Goal: Task Accomplishment & Management: Manage account settings

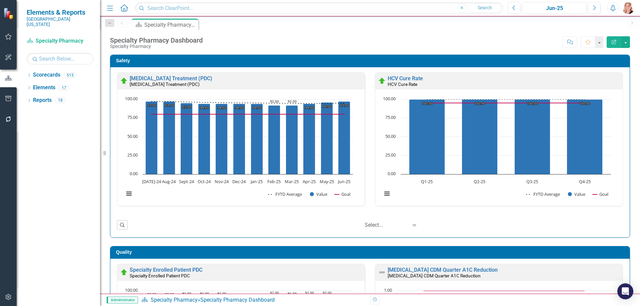
click at [627, 287] on icon "Open Intercom Messenger" at bounding box center [625, 291] width 7 height 8
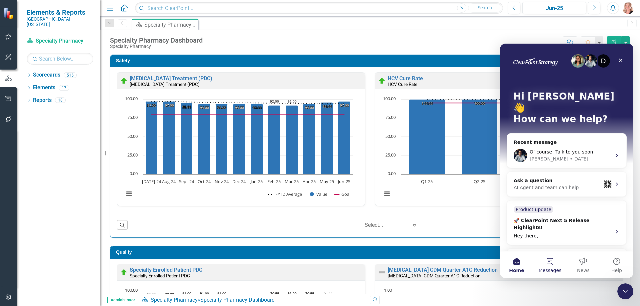
click at [543, 260] on button "Messages" at bounding box center [549, 264] width 33 height 27
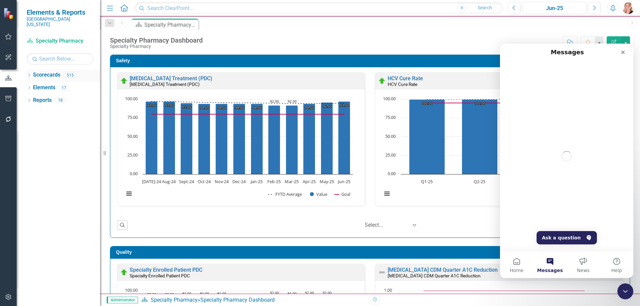
click at [29, 74] on icon "Dropdown" at bounding box center [29, 76] width 5 height 4
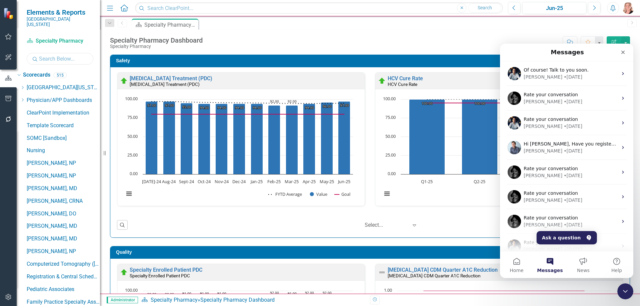
click at [46, 55] on input "text" at bounding box center [60, 59] width 67 height 12
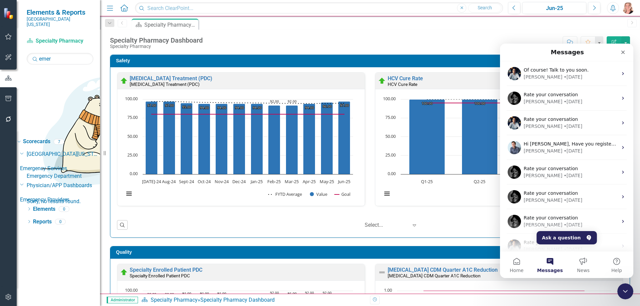
drag, startPoint x: 58, startPoint y: 108, endPoint x: 5, endPoint y: 5, distance: 115.5
click at [58, 173] on link "Emergency Department" at bounding box center [63, 177] width 73 height 8
click at [622, 288] on icon "Close Intercom Messenger" at bounding box center [624, 290] width 8 height 8
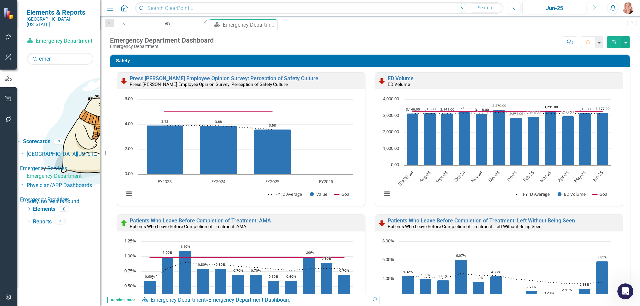
click at [593, 14] on button "Next" at bounding box center [594, 8] width 12 height 12
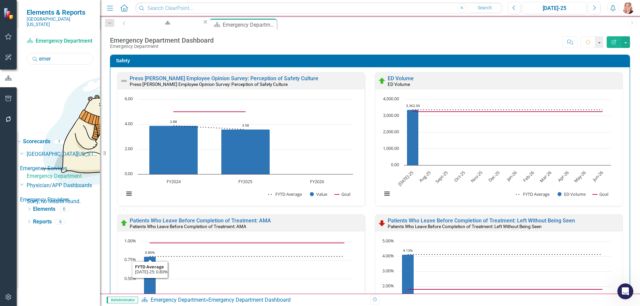
click at [69, 53] on input "emer" at bounding box center [60, 59] width 67 height 12
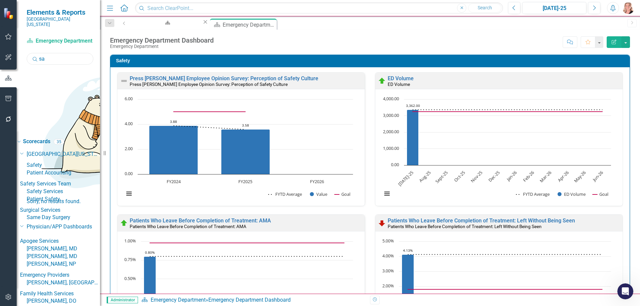
type input "s"
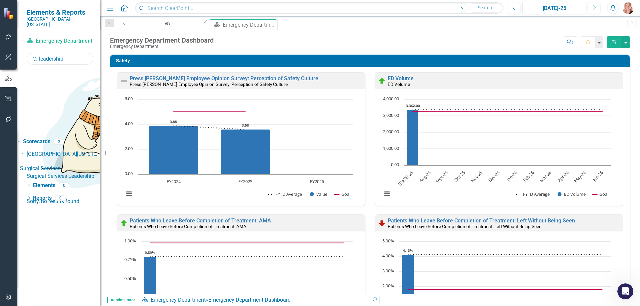
type input "leadership"
click at [86, 173] on link "Surgical Services Leadership" at bounding box center [63, 177] width 73 height 8
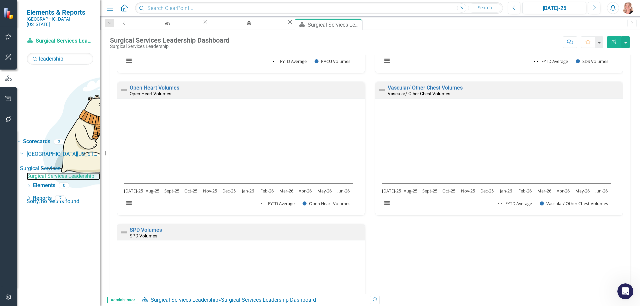
scroll to position [1199, 0]
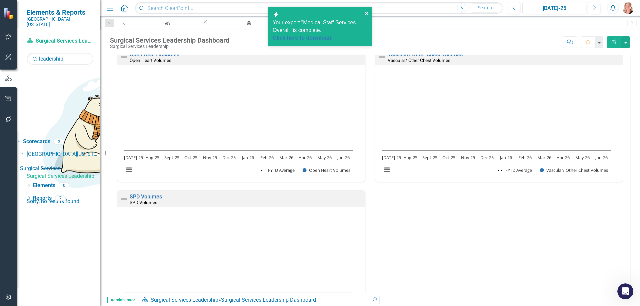
click at [369, 13] on icon "close" at bounding box center [366, 13] width 5 height 5
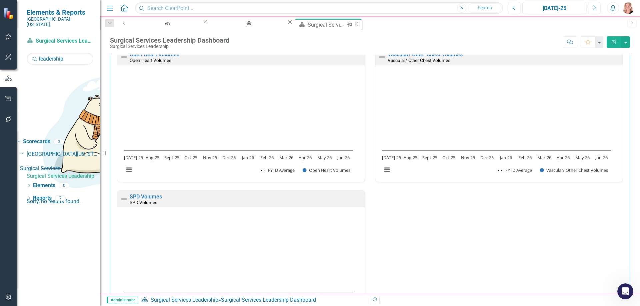
click at [353, 26] on icon "Close" at bounding box center [356, 23] width 7 height 5
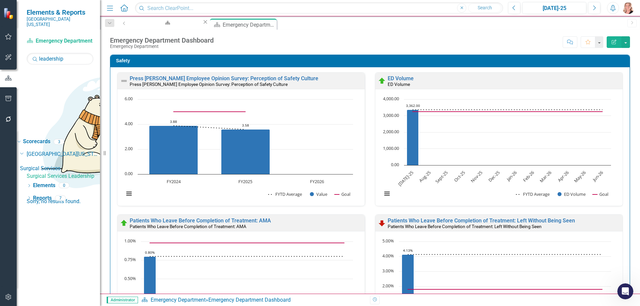
click at [0, 0] on icon at bounding box center [0, 0] width 0 height 0
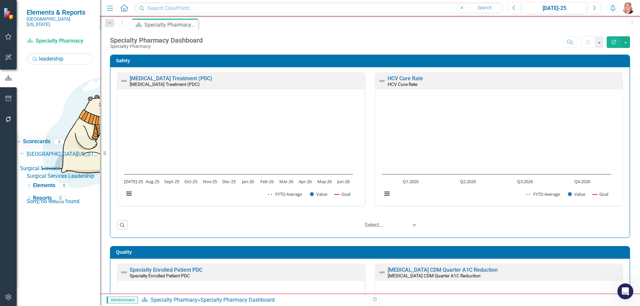
click at [45, 138] on link "Scorecards" at bounding box center [36, 142] width 27 height 8
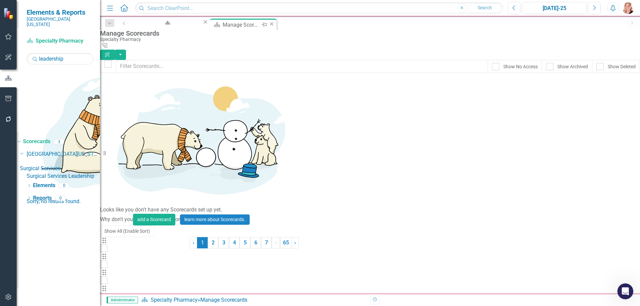
click at [270, 26] on icon at bounding box center [272, 24] width 4 height 4
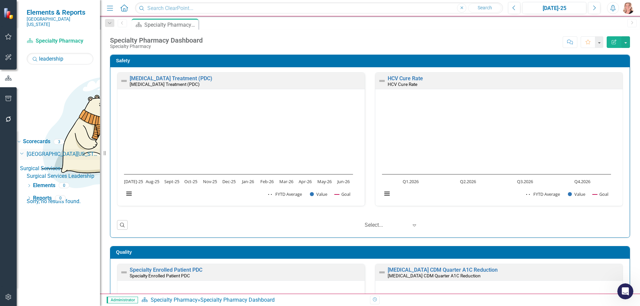
click at [24, 151] on icon "Dropdown" at bounding box center [22, 153] width 4 height 5
click at [24, 153] on icon at bounding box center [23, 154] width 2 height 3
click at [74, 53] on input "leadership" at bounding box center [60, 59] width 67 height 12
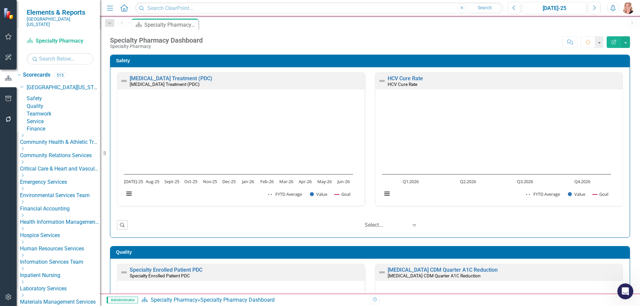
click at [54, 126] on link "Service" at bounding box center [63, 122] width 73 height 8
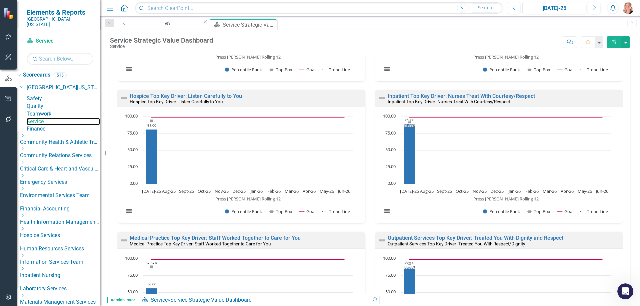
scroll to position [300, 0]
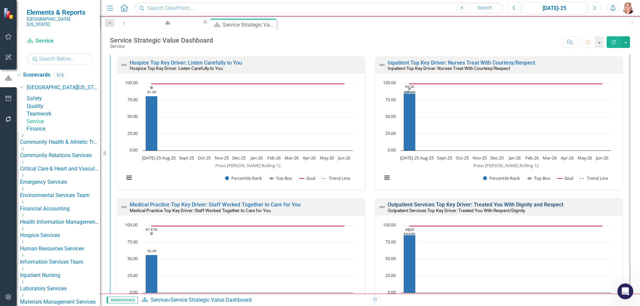
click at [532, 203] on link "Outpatient Services Top Key Driver: Treated You With Dignity and Respect" at bounding box center [475, 205] width 176 height 6
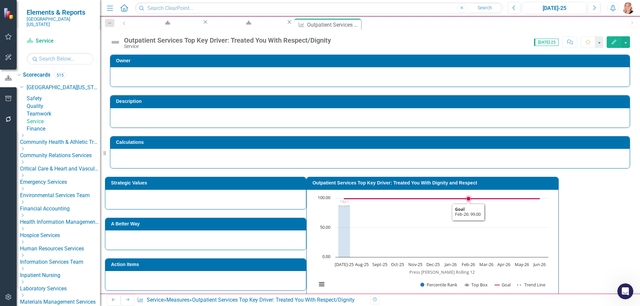
click at [528, 208] on rect "Interactive chart" at bounding box center [432, 245] width 238 height 100
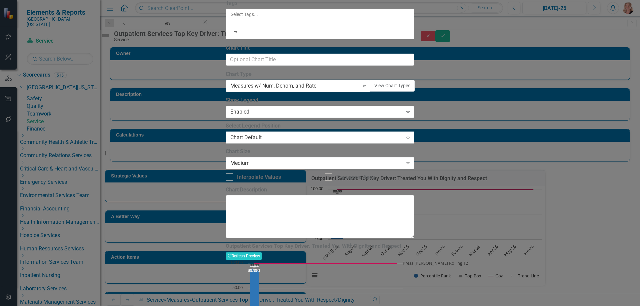
drag, startPoint x: 421, startPoint y: 40, endPoint x: 367, endPoint y: 40, distance: 54.0
type input "Outpatient Services Top Key Driver: Treated You With Respect and Dignity"
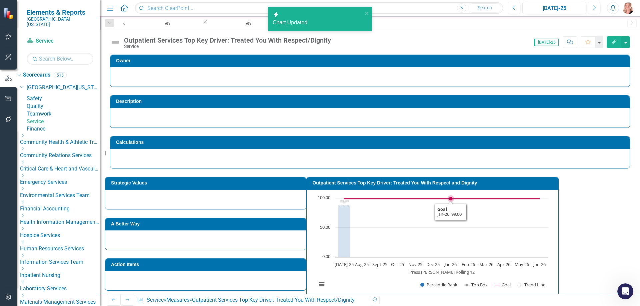
click at [520, 236] on rect "Interactive chart" at bounding box center [432, 245] width 238 height 100
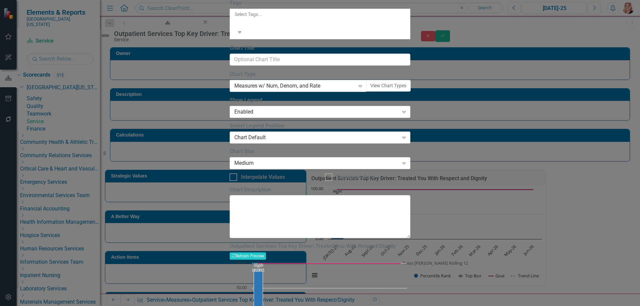
type input "Outpatient Services Top Key Driver: Treated You With Respect/Dignity"
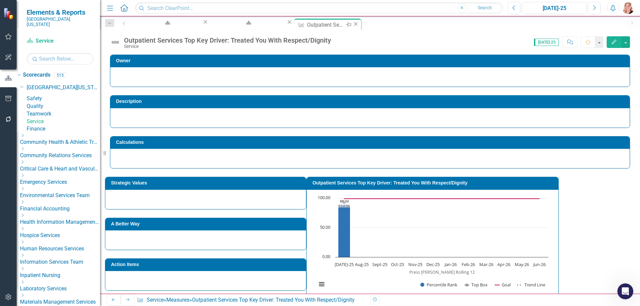
click at [352, 25] on icon "Close" at bounding box center [355, 23] width 7 height 5
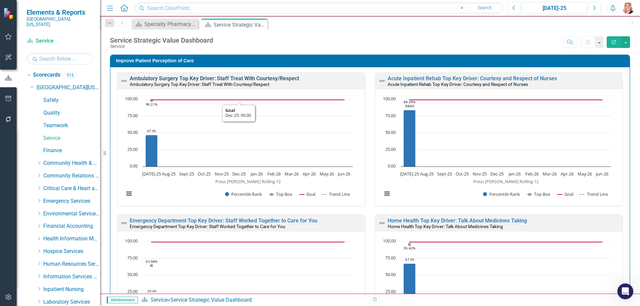
click at [244, 79] on link "Ambulatory Surgery Top Key Driver: Staff Treat With Courtesy/Respect" at bounding box center [214, 78] width 169 height 6
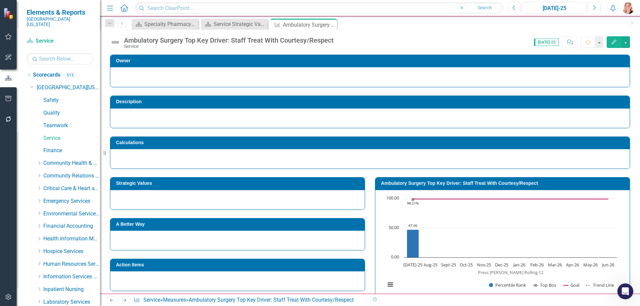
scroll to position [181, 0]
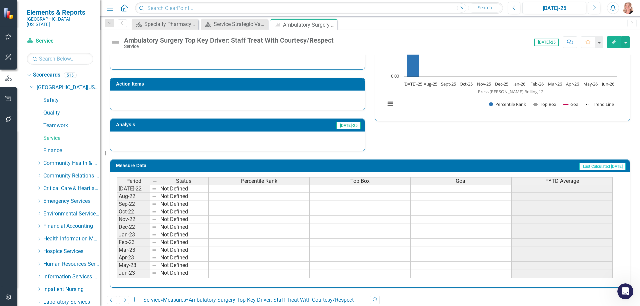
click at [260, 183] on span "Percentile Rank" at bounding box center [259, 181] width 36 height 6
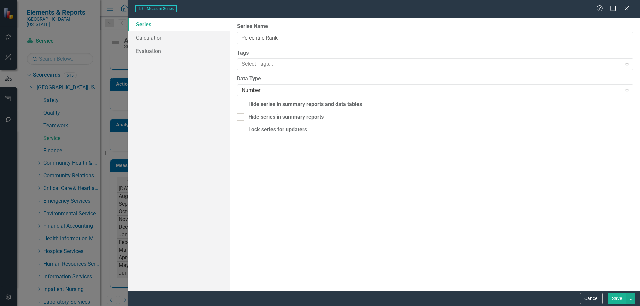
type input "Percentile Rank"
click at [152, 52] on link "Evaluation" at bounding box center [179, 50] width 102 height 13
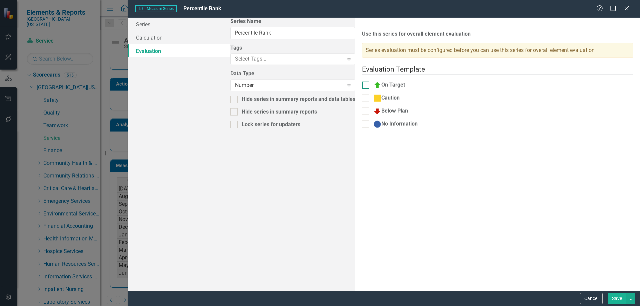
click at [362, 82] on input "On Target" at bounding box center [364, 84] width 4 height 4
checkbox input "true"
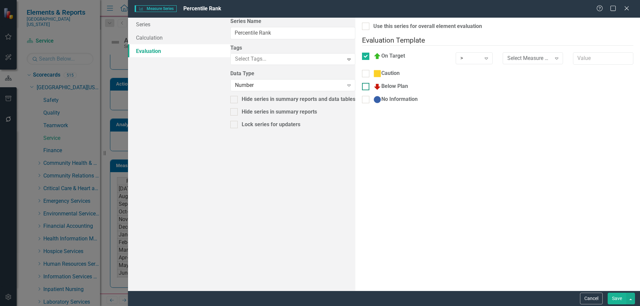
click at [362, 83] on div at bounding box center [365, 86] width 7 height 7
click at [362, 83] on input "Below Plan" at bounding box center [364, 85] width 4 height 4
checkbox input "true"
click at [362, 28] on div at bounding box center [365, 26] width 7 height 7
click at [362, 27] on input "Use this series for overall element evaluation" at bounding box center [364, 25] width 4 height 4
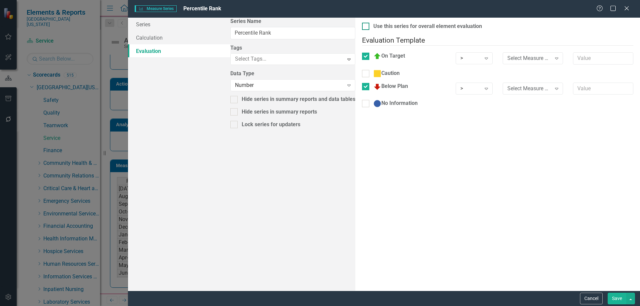
checkbox input "true"
click at [480, 57] on div "Expand" at bounding box center [486, 58] width 12 height 11
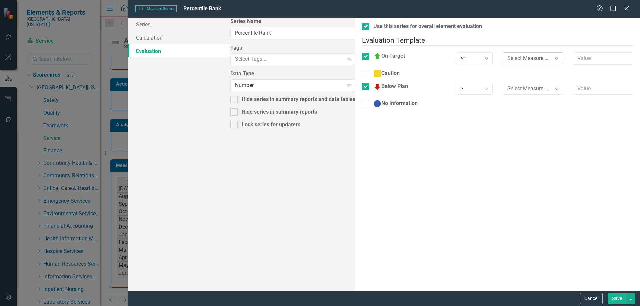
click at [507, 56] on div "Select Measure Series" at bounding box center [529, 58] width 44 height 8
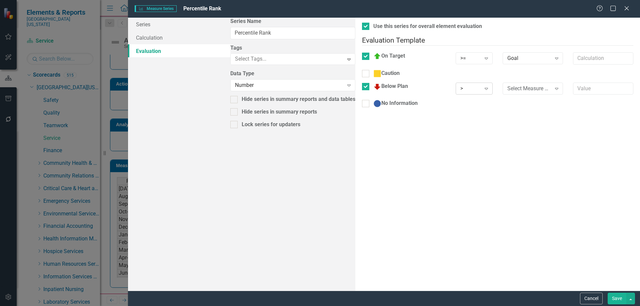
click at [480, 86] on div "Expand" at bounding box center [486, 88] width 12 height 11
click at [507, 85] on div "Select Measure Series" at bounding box center [529, 89] width 44 height 8
drag, startPoint x: 616, startPoint y: 295, endPoint x: 580, endPoint y: 276, distance: 40.1
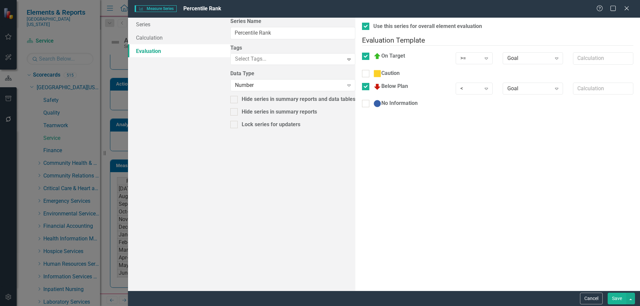
click at [616, 296] on button "Save" at bounding box center [616, 299] width 19 height 12
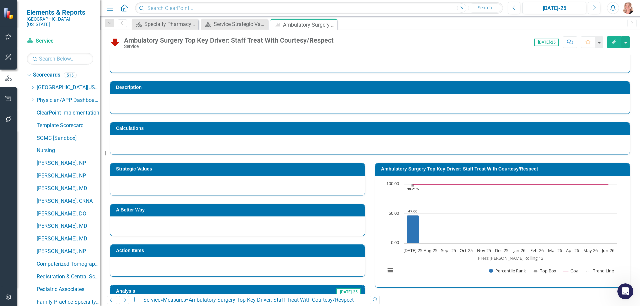
scroll to position [0, 0]
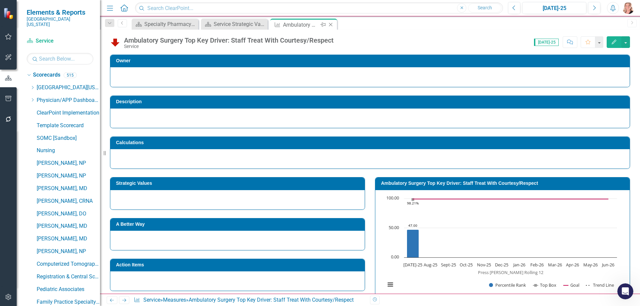
click at [332, 25] on icon "Close" at bounding box center [330, 24] width 7 height 5
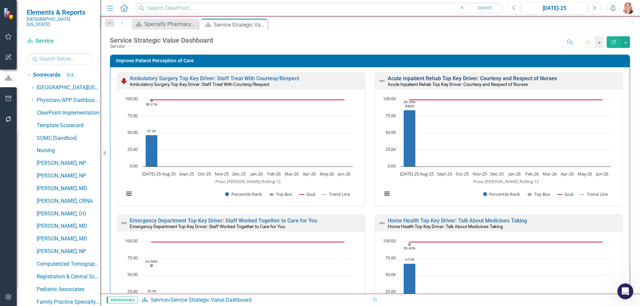
click at [405, 79] on link "Acute Inpatient Rehab Top Key Driver: Courtesy and Respect of Nurses" at bounding box center [471, 78] width 169 height 6
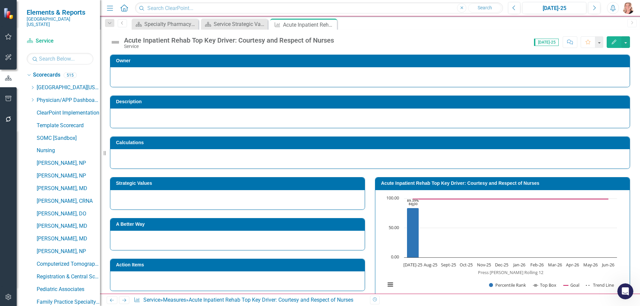
scroll to position [182, 0]
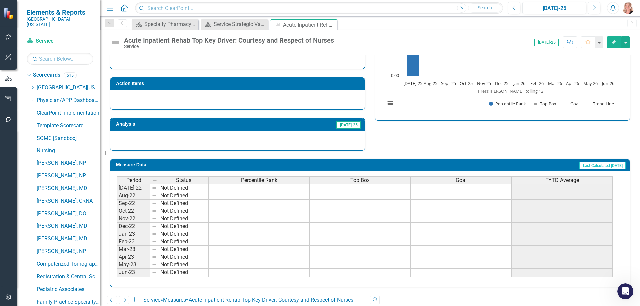
click at [257, 180] on span "Percentile Rank" at bounding box center [259, 181] width 36 height 6
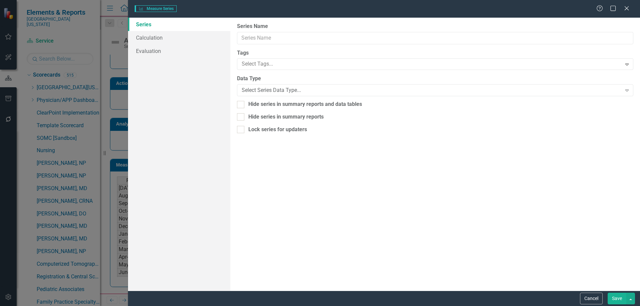
type input "Percentile Rank"
click at [158, 52] on link "Evaluation" at bounding box center [179, 50] width 102 height 13
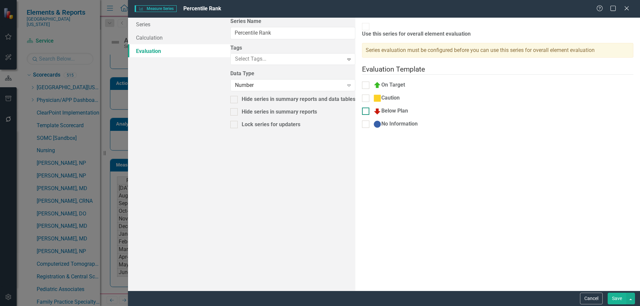
click at [362, 108] on input "Below Plan" at bounding box center [364, 110] width 4 height 4
checkbox input "true"
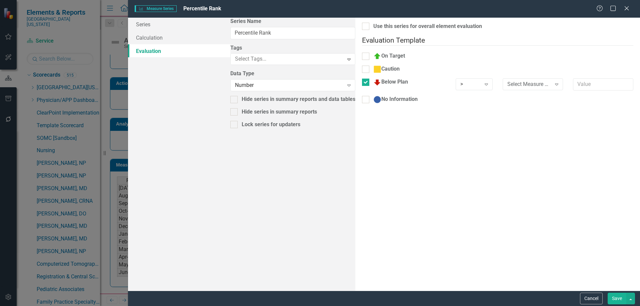
click at [357, 72] on div "Caution" at bounding box center [404, 71] width 94 height 13
click at [362, 53] on div at bounding box center [365, 56] width 7 height 7
click at [362, 53] on input "On Target" at bounding box center [364, 55] width 4 height 4
checkbox input "true"
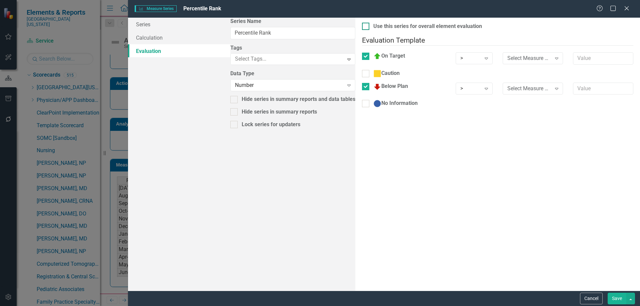
click at [362, 26] on input "Use this series for overall element evaluation" at bounding box center [364, 25] width 4 height 4
checkbox input "true"
click at [483, 56] on icon "Expand" at bounding box center [486, 58] width 7 height 5
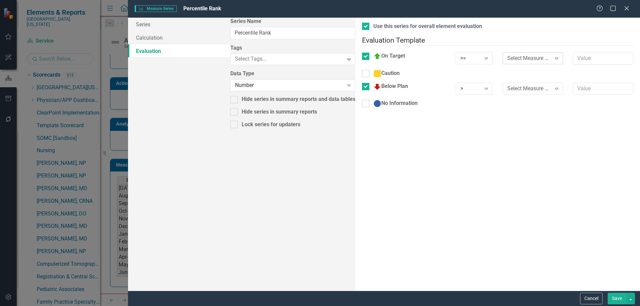
click at [507, 54] on div "Select Measure Series" at bounding box center [529, 58] width 44 height 8
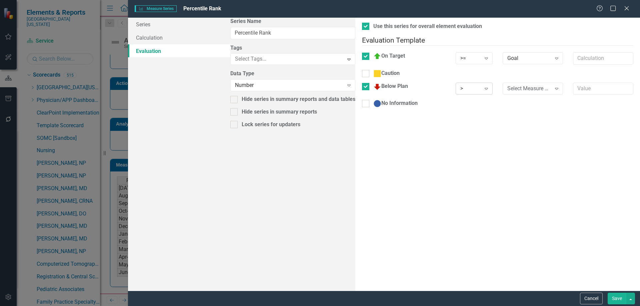
click at [460, 85] on div ">" at bounding box center [470, 89] width 20 height 8
click at [507, 86] on div "Select Measure Series" at bounding box center [529, 89] width 44 height 8
click at [616, 300] on button "Save" at bounding box center [616, 299] width 19 height 12
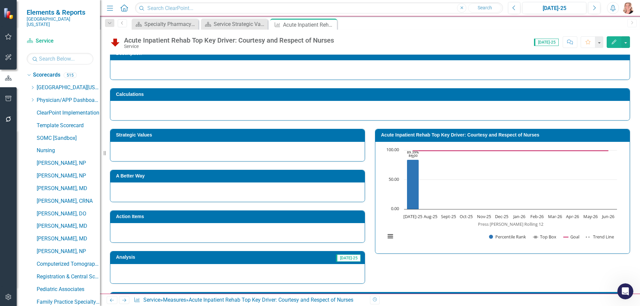
scroll to position [0, 0]
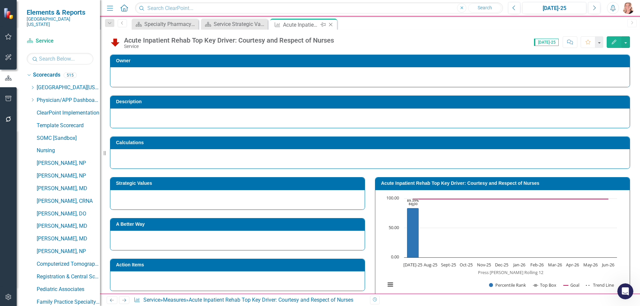
click at [331, 24] on icon "Close" at bounding box center [330, 24] width 7 height 5
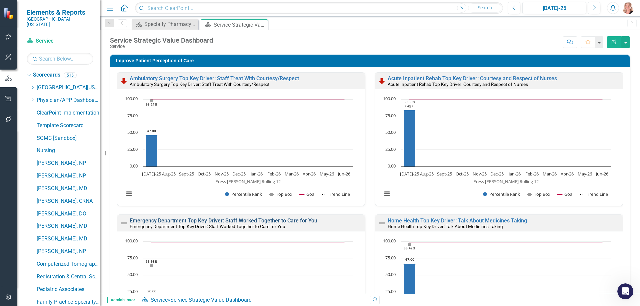
click at [232, 221] on link "Emergency Department Top Key Driver: Staff Worked Together to Care for You" at bounding box center [224, 221] width 188 height 6
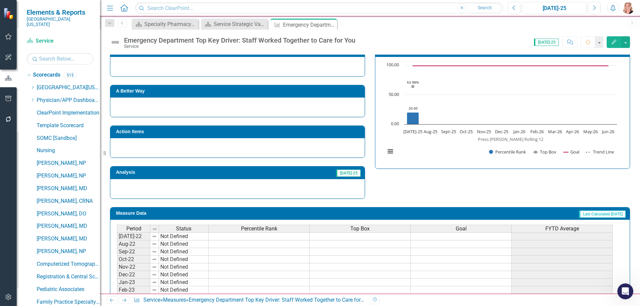
scroll to position [182, 0]
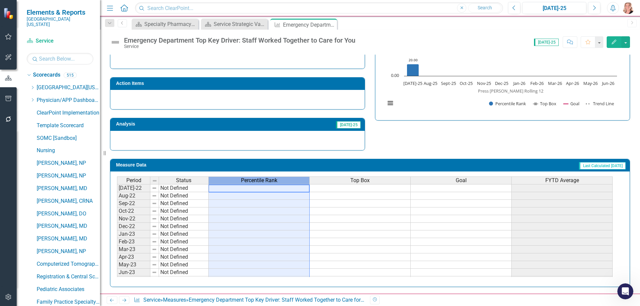
click at [257, 182] on span "Percentile Rank" at bounding box center [259, 181] width 36 height 6
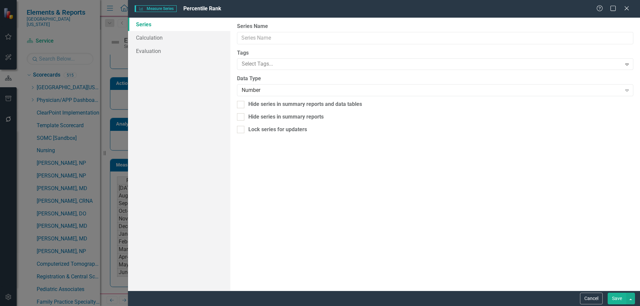
type input "Percentile Rank"
click at [151, 51] on link "Evaluation" at bounding box center [179, 50] width 102 height 13
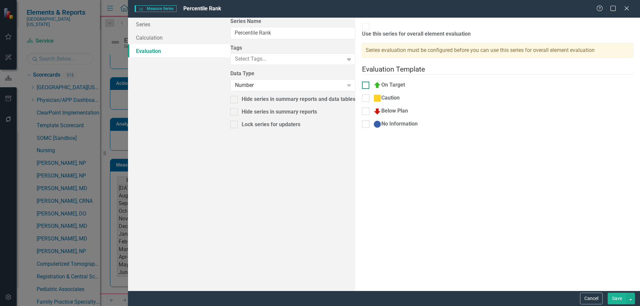
click at [362, 82] on input "On Target" at bounding box center [364, 84] width 4 height 4
checkbox input "true"
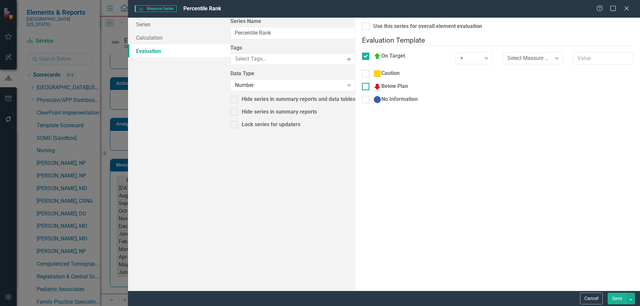
click at [362, 83] on input "Below Plan" at bounding box center [364, 85] width 4 height 4
checkbox input "true"
click at [362, 26] on input "Use this series for overall element evaluation" at bounding box center [364, 25] width 4 height 4
checkbox input "true"
click at [460, 56] on div ">" at bounding box center [470, 58] width 20 height 8
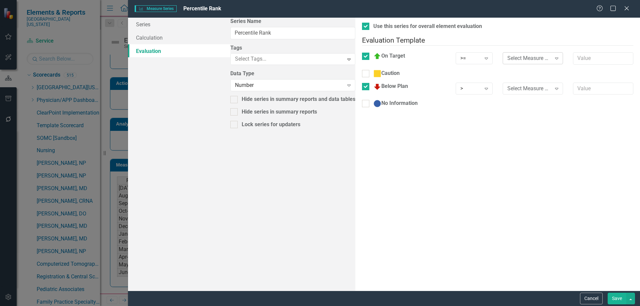
click at [507, 54] on div "Select Measure Series" at bounding box center [529, 58] width 44 height 8
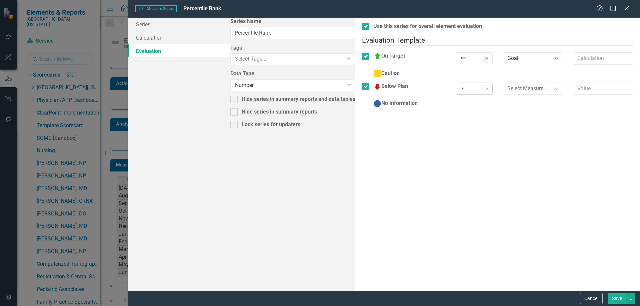
click at [460, 86] on div ">" at bounding box center [470, 89] width 20 height 8
click at [502, 88] on div "Select Measure Series Expand" at bounding box center [532, 89] width 60 height 12
click at [616, 301] on button "Save" at bounding box center [616, 299] width 19 height 12
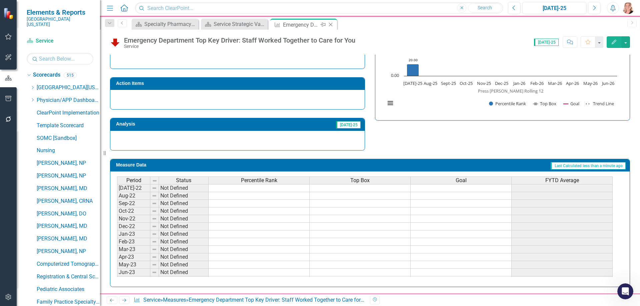
click at [331, 23] on icon "Close" at bounding box center [330, 24] width 7 height 5
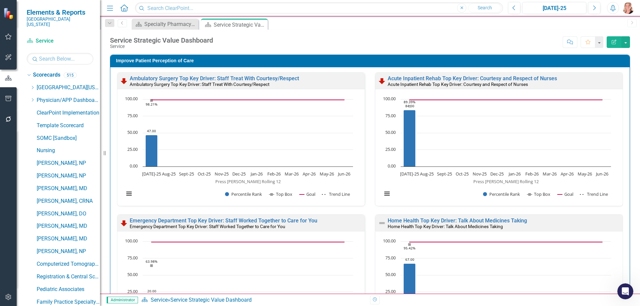
scroll to position [133, 0]
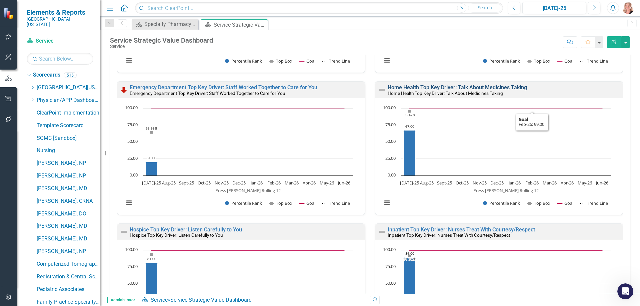
click at [509, 90] on link "Home Health Top Key Driver: Talk About Medicines Taking" at bounding box center [456, 87] width 139 height 6
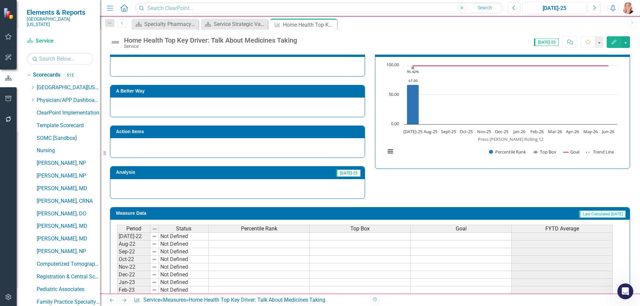
scroll to position [182, 0]
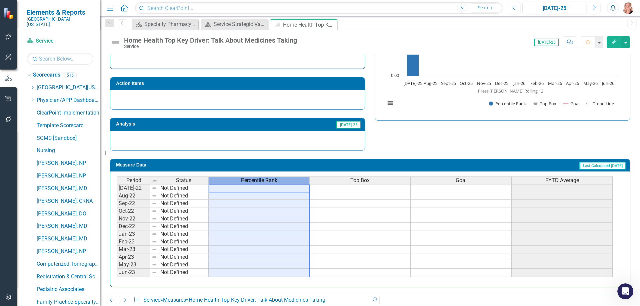
click at [243, 182] on span "Percentile Rank" at bounding box center [259, 181] width 36 height 6
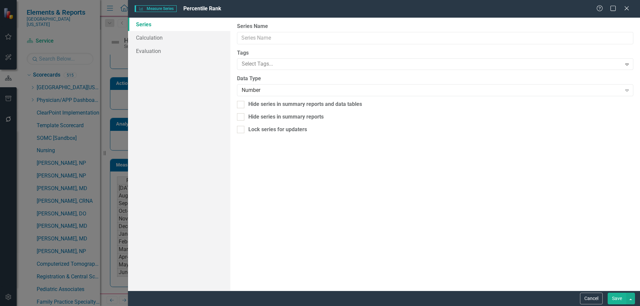
type input "Percentile Rank"
click at [157, 51] on link "Evaluation" at bounding box center [179, 50] width 102 height 13
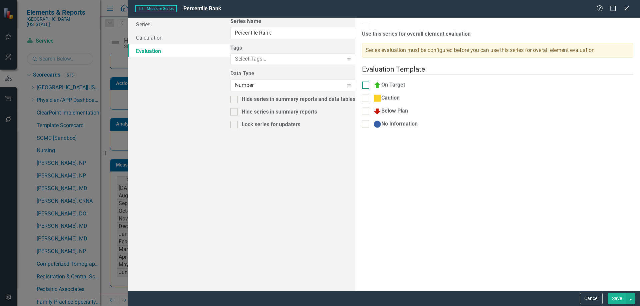
click at [362, 82] on input "On Target" at bounding box center [364, 84] width 4 height 4
checkbox input "true"
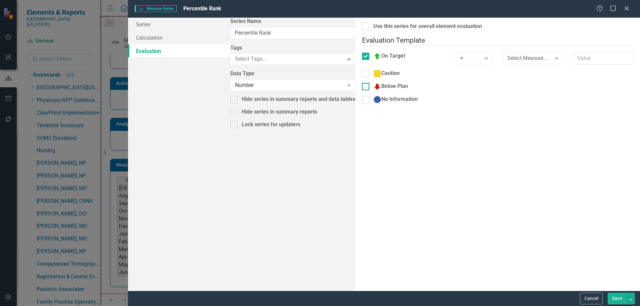
click at [362, 83] on div at bounding box center [365, 86] width 7 height 7
click at [362, 83] on input "Below Plan" at bounding box center [364, 85] width 4 height 4
checkbox input "true"
click at [362, 23] on input "Use this series for overall element evaluation" at bounding box center [364, 25] width 4 height 4
checkbox input "true"
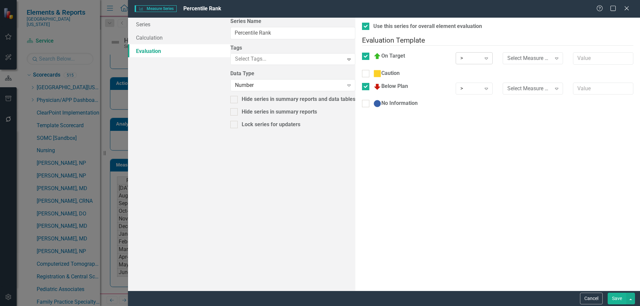
click at [460, 54] on div ">" at bounding box center [470, 58] width 20 height 8
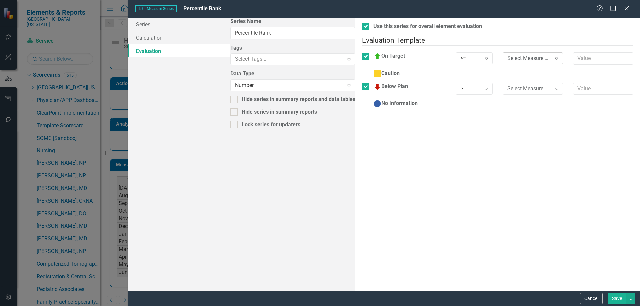
click at [507, 56] on div "Select Measure Series" at bounding box center [529, 58] width 44 height 8
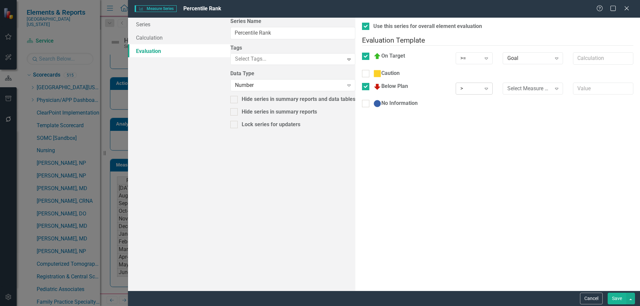
click at [483, 86] on icon "Expand" at bounding box center [486, 88] width 7 height 5
click at [507, 85] on div "Select Measure Series" at bounding box center [529, 89] width 44 height 8
click at [615, 297] on button "Save" at bounding box center [616, 299] width 19 height 12
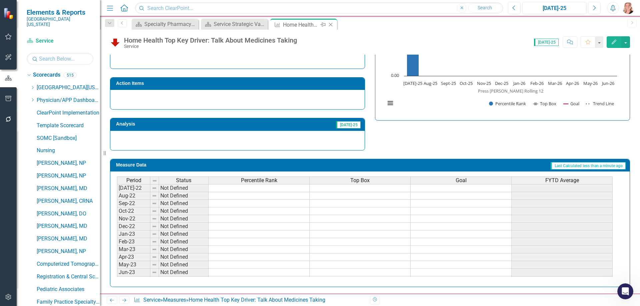
click at [331, 25] on icon "Close" at bounding box center [330, 24] width 7 height 5
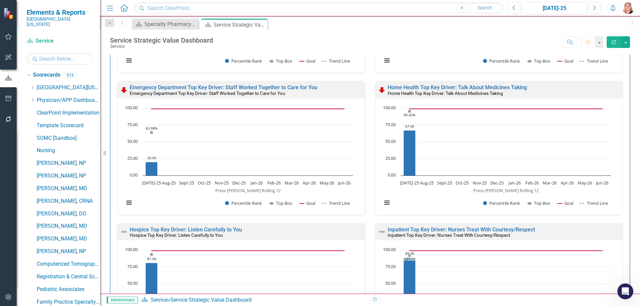
scroll to position [233, 0]
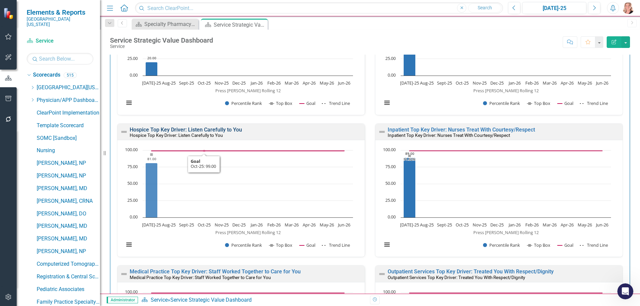
click at [205, 128] on link "Hospice Top Key Driver: Listen Carefully to You" at bounding box center [186, 130] width 112 height 6
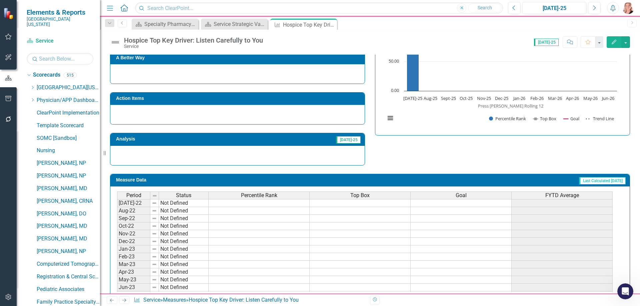
scroll to position [182, 0]
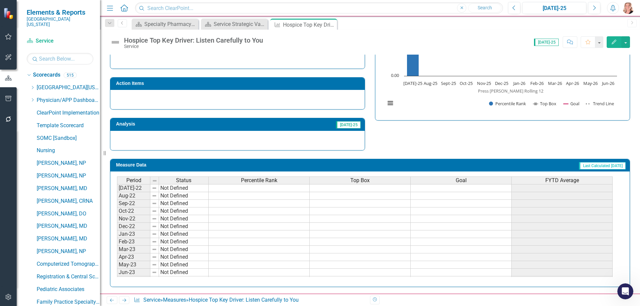
click at [255, 181] on span "Percentile Rank" at bounding box center [259, 181] width 36 height 6
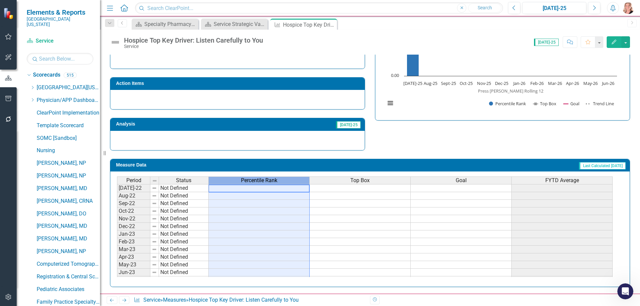
click at [255, 181] on span "Percentile Rank" at bounding box center [259, 181] width 36 height 6
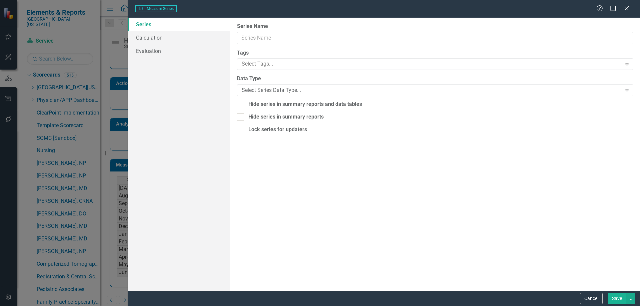
type input "Percentile Rank"
click at [147, 51] on link "Evaluation" at bounding box center [179, 50] width 102 height 13
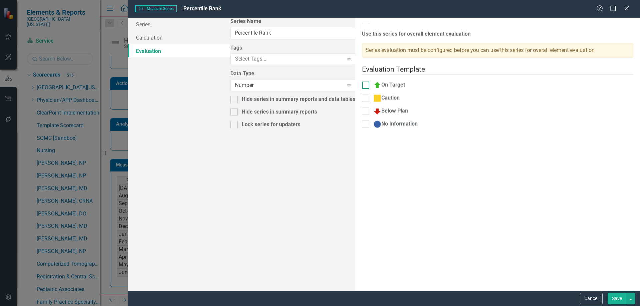
click at [362, 82] on div at bounding box center [365, 85] width 7 height 7
click at [362, 82] on input "On Target" at bounding box center [364, 84] width 4 height 4
checkbox input "true"
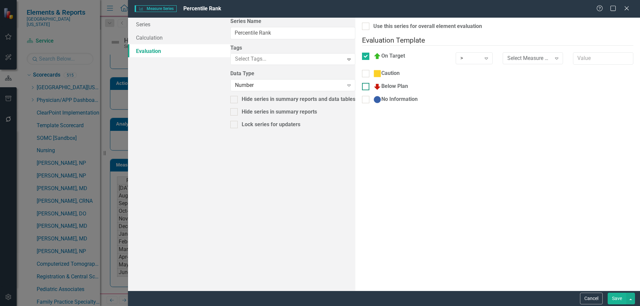
click at [362, 84] on div at bounding box center [365, 86] width 7 height 7
click at [362, 84] on input "Below Plan" at bounding box center [364, 85] width 4 height 4
checkbox input "true"
click at [362, 25] on input "Use this series for overall element evaluation" at bounding box center [364, 25] width 4 height 4
checkbox input "true"
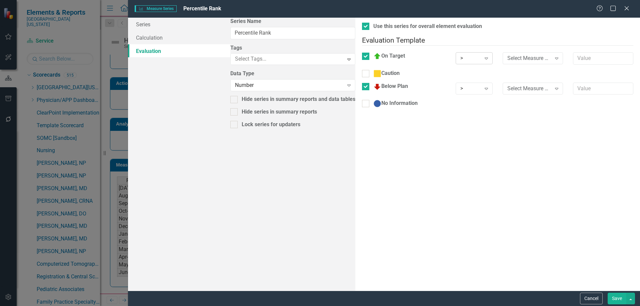
click at [460, 54] on div ">" at bounding box center [470, 58] width 20 height 8
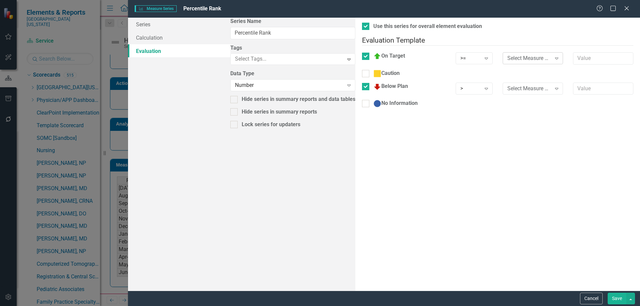
click at [507, 56] on div "Select Measure Series" at bounding box center [529, 58] width 44 height 8
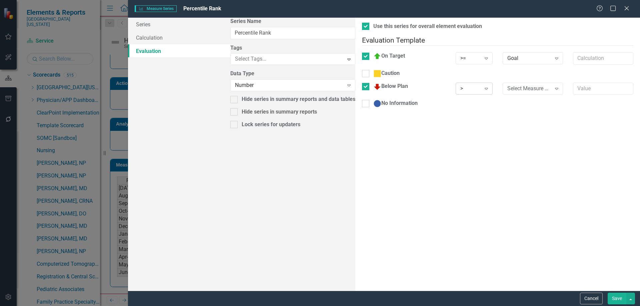
click at [460, 85] on div ">" at bounding box center [470, 89] width 20 height 8
click at [502, 83] on div "Select Measure Series Expand" at bounding box center [532, 89] width 60 height 12
click at [618, 298] on button "Save" at bounding box center [616, 299] width 19 height 12
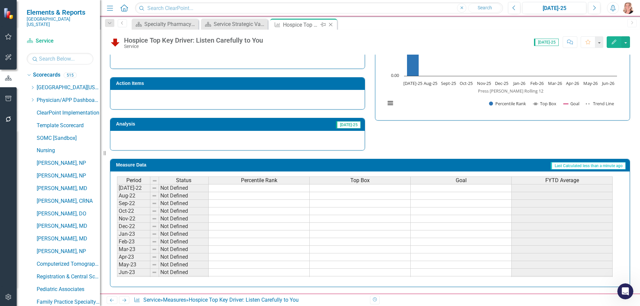
click at [331, 25] on icon "Close" at bounding box center [330, 24] width 7 height 5
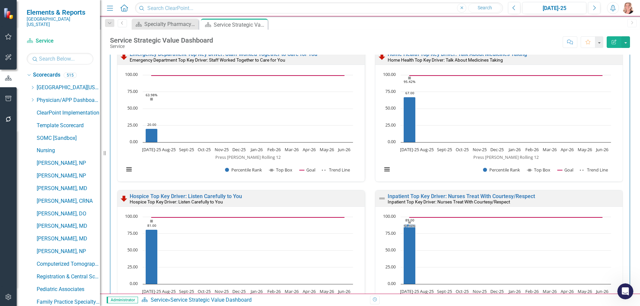
scroll to position [266, 0]
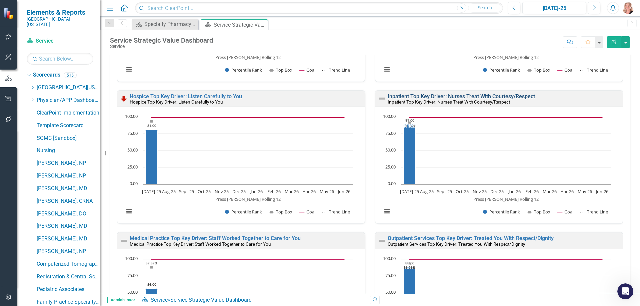
click at [494, 95] on link "Inpatient Top Key Driver: Nurses Treat With Courtesy/Respect" at bounding box center [460, 96] width 147 height 6
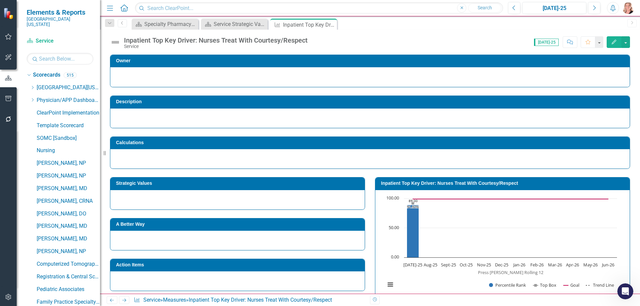
scroll to position [182, 0]
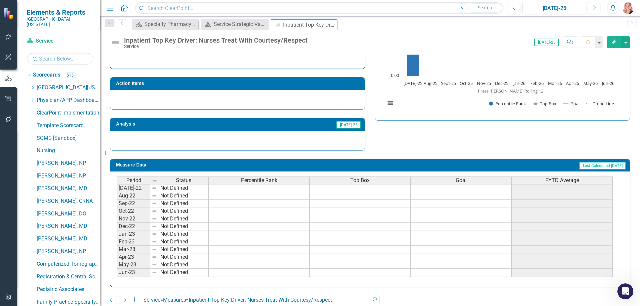
click at [233, 181] on div "Percentile Rank" at bounding box center [259, 180] width 101 height 7
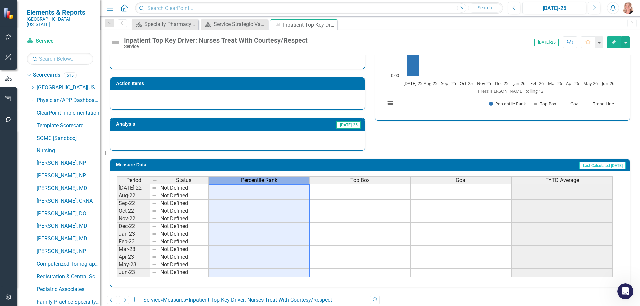
click at [233, 181] on div "Percentile Rank" at bounding box center [259, 180] width 101 height 7
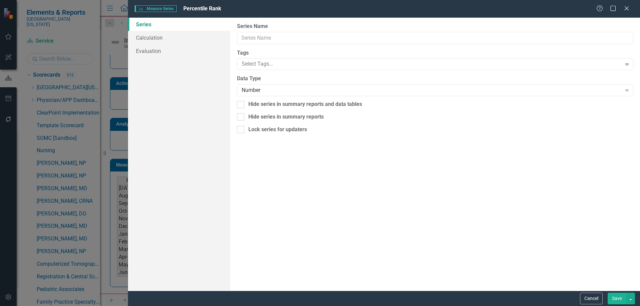
type input "Percentile Rank"
click at [148, 52] on link "Evaluation" at bounding box center [179, 50] width 102 height 13
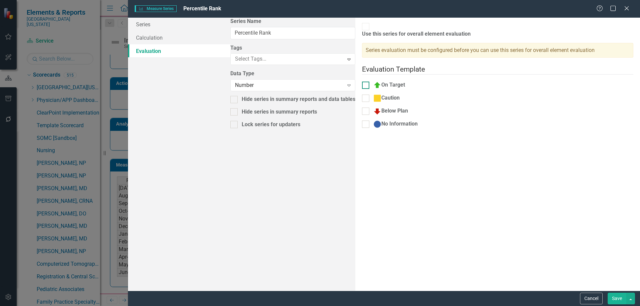
click at [362, 82] on input "On Target" at bounding box center [364, 84] width 4 height 4
checkbox input "true"
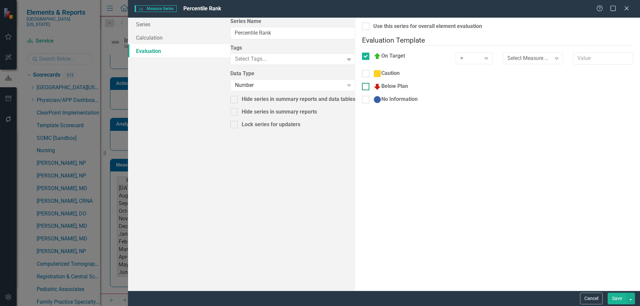
click at [362, 83] on input "Below Plan" at bounding box center [364, 85] width 4 height 4
checkbox input "true"
click at [362, 27] on input "Use this series for overall element evaluation" at bounding box center [364, 25] width 4 height 4
checkbox input "true"
click at [480, 53] on div "Expand" at bounding box center [486, 58] width 12 height 11
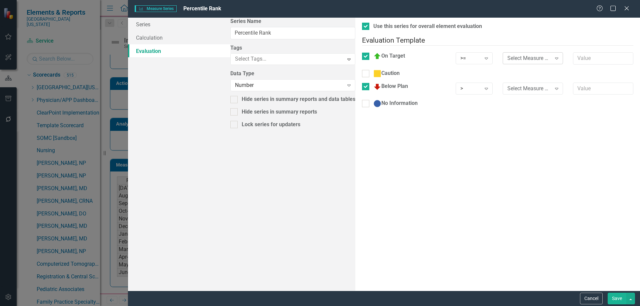
click at [507, 57] on div "Select Measure Series" at bounding box center [529, 58] width 44 height 8
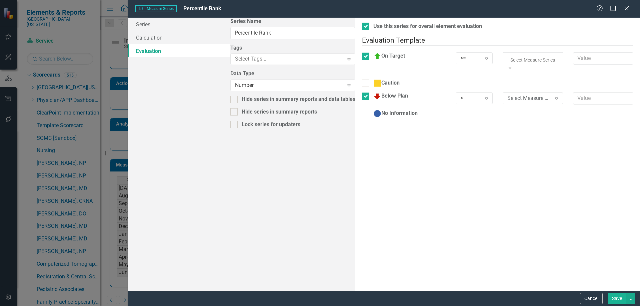
drag, startPoint x: 461, startPoint y: 86, endPoint x: 446, endPoint y: 88, distance: 15.1
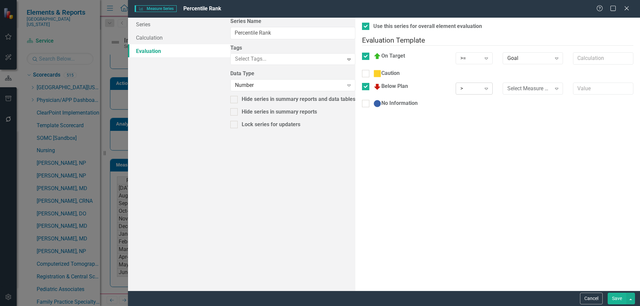
click at [460, 86] on div ">" at bounding box center [470, 89] width 20 height 8
click at [507, 86] on div "Select Measure Series" at bounding box center [529, 89] width 44 height 8
click at [617, 299] on button "Save" at bounding box center [616, 299] width 19 height 12
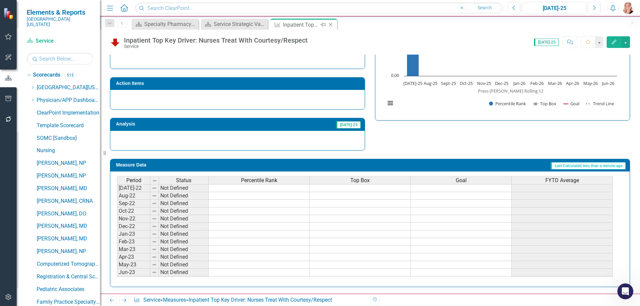
click at [333, 24] on icon "Close" at bounding box center [330, 24] width 7 height 5
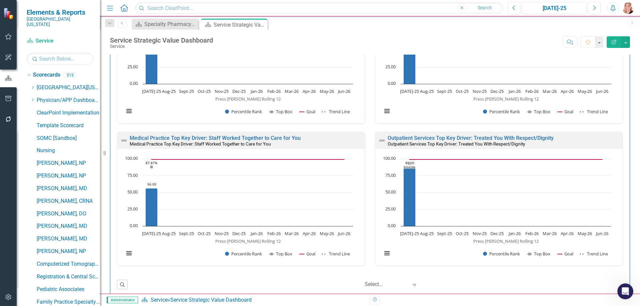
scroll to position [400, 0]
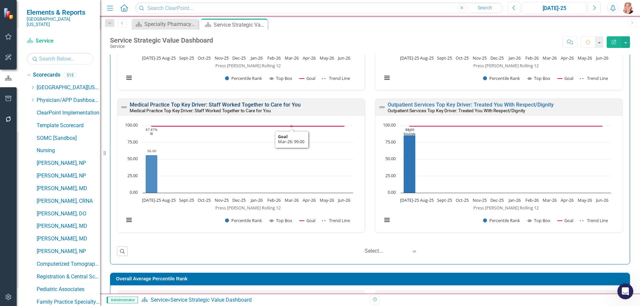
click at [276, 106] on link "Medical Practice Top Key Driver: Staff Worked Together to Care for You" at bounding box center [215, 105] width 171 height 6
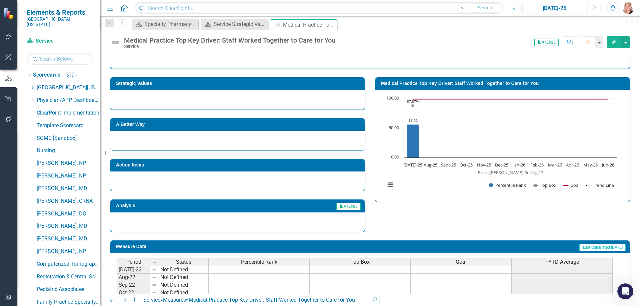
scroll to position [182, 0]
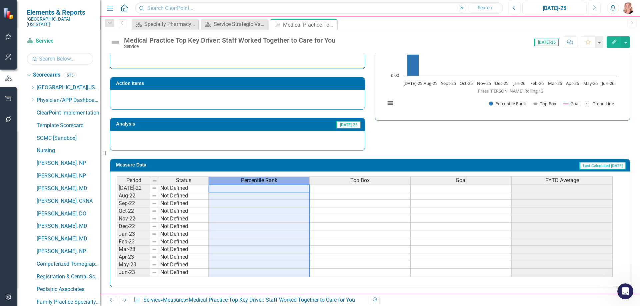
click at [262, 179] on span "Percentile Rank" at bounding box center [259, 181] width 36 height 6
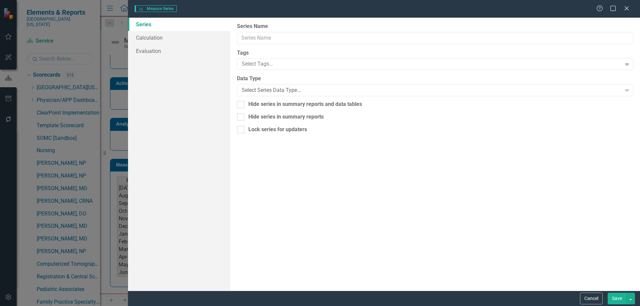
type input "Percentile Rank"
click at [150, 47] on link "Evaluation" at bounding box center [179, 50] width 102 height 13
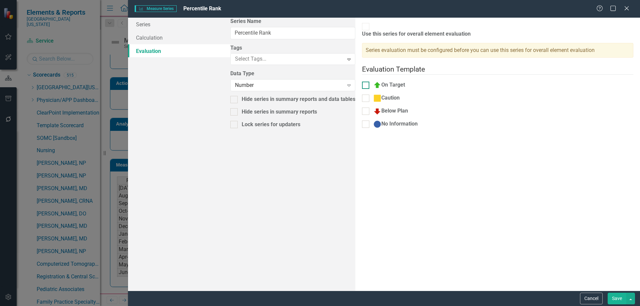
click at [362, 82] on input "On Target" at bounding box center [364, 84] width 4 height 4
checkbox input "true"
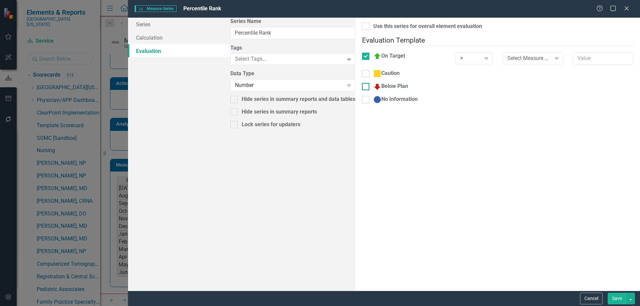
click at [362, 83] on div at bounding box center [365, 86] width 7 height 7
click at [362, 83] on input "Below Plan" at bounding box center [364, 85] width 4 height 4
checkbox input "true"
click at [362, 28] on div at bounding box center [365, 26] width 7 height 7
click at [362, 27] on input "Use this series for overall element evaluation" at bounding box center [364, 25] width 4 height 4
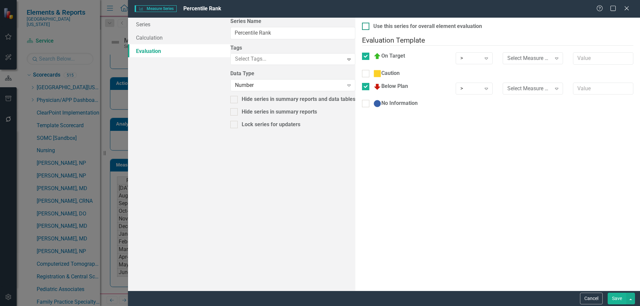
checkbox input "true"
click at [480, 54] on div "Expand" at bounding box center [486, 58] width 12 height 11
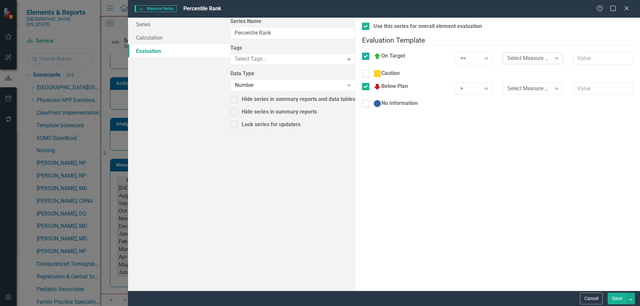
click at [507, 54] on div "Select Measure Series" at bounding box center [529, 58] width 44 height 8
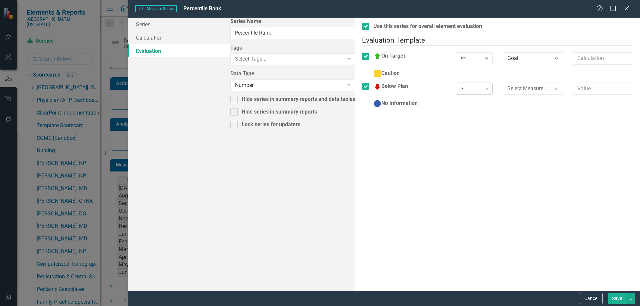
click at [483, 86] on icon "Expand" at bounding box center [486, 88] width 7 height 5
click at [507, 85] on div "Select Measure Series" at bounding box center [529, 89] width 44 height 8
click at [621, 300] on button "Save" at bounding box center [616, 299] width 19 height 12
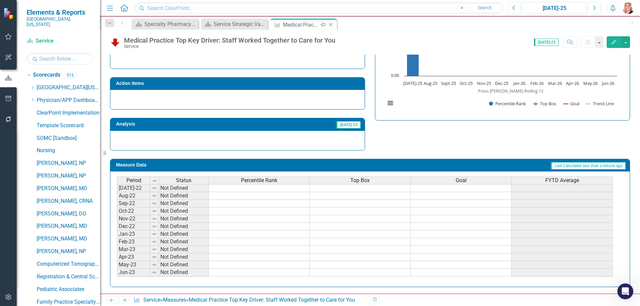
click at [331, 26] on icon "Close" at bounding box center [330, 24] width 7 height 5
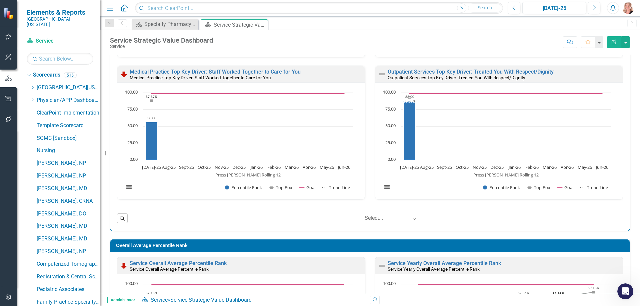
scroll to position [400, 0]
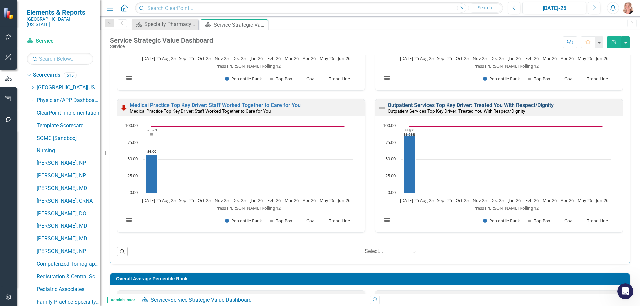
click at [399, 105] on link "Outpatient Services Top Key Driver: Treated You With Respect/Dignity" at bounding box center [470, 105] width 166 height 6
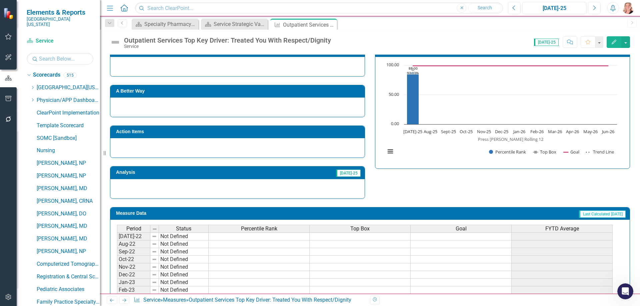
scroll to position [182, 0]
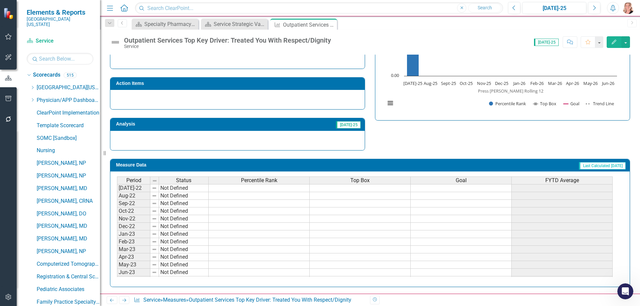
click at [229, 182] on div "Percentile Rank" at bounding box center [259, 180] width 101 height 7
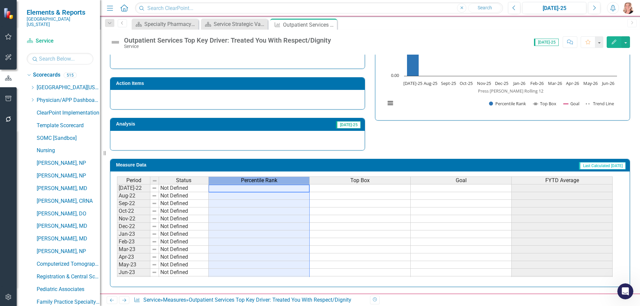
click at [229, 182] on div "Percentile Rank" at bounding box center [259, 180] width 101 height 7
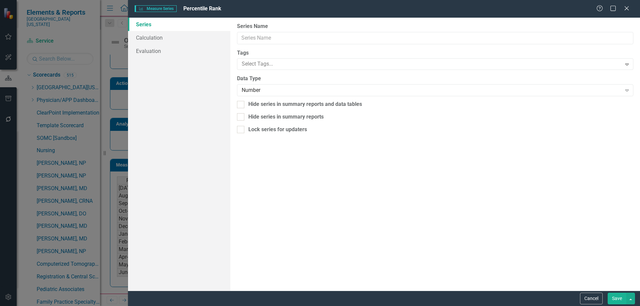
type input "Percentile Rank"
click at [145, 52] on link "Evaluation" at bounding box center [179, 50] width 102 height 13
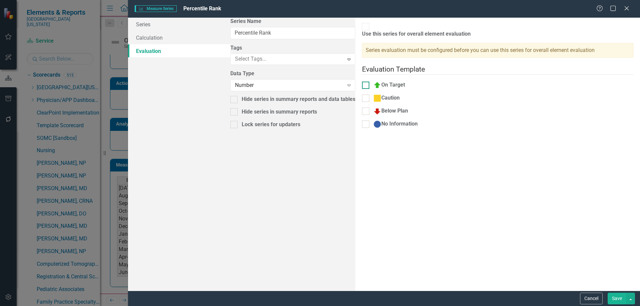
click at [362, 81] on div "On Target" at bounding box center [404, 85] width 84 height 8
click at [362, 82] on input "On Target" at bounding box center [364, 84] width 4 height 4
checkbox input "true"
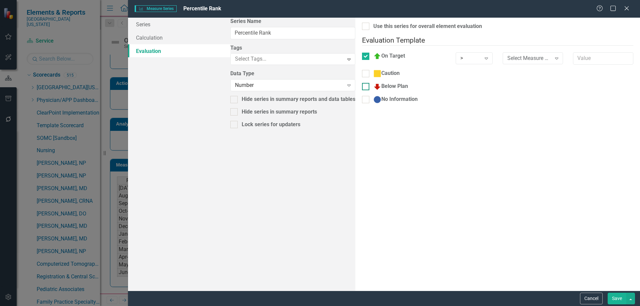
click at [362, 83] on input "Below Plan" at bounding box center [364, 85] width 4 height 4
checkbox input "true"
click at [362, 28] on div at bounding box center [365, 26] width 7 height 7
click at [362, 27] on input "Use this series for overall element evaluation" at bounding box center [364, 25] width 4 height 4
checkbox input "true"
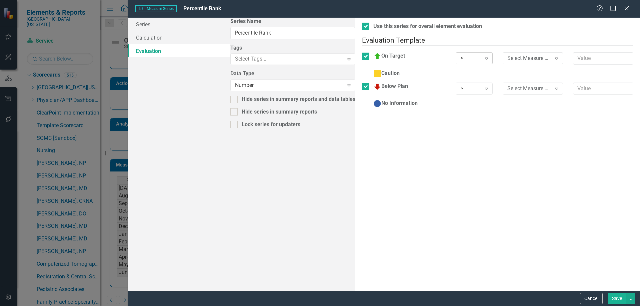
click at [460, 54] on div ">" at bounding box center [470, 58] width 20 height 8
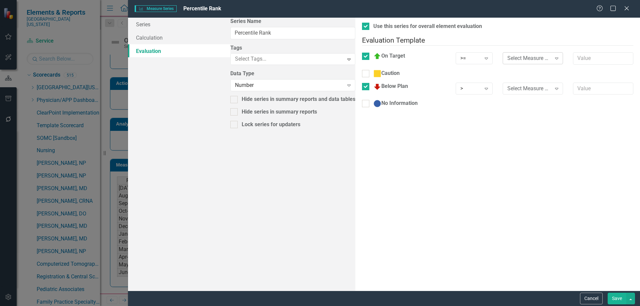
click at [507, 54] on div "Select Measure Series" at bounding box center [529, 58] width 44 height 8
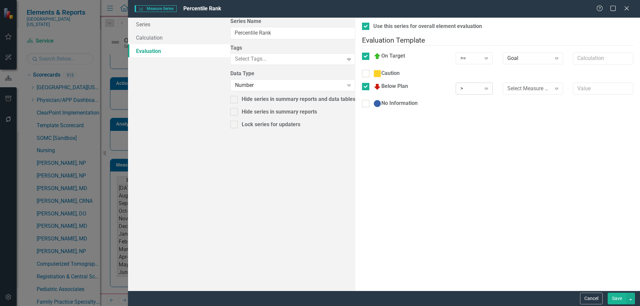
click at [460, 85] on div ">" at bounding box center [470, 89] width 20 height 8
click at [507, 88] on div "Select Measure Series" at bounding box center [529, 89] width 44 height 8
click at [615, 300] on button "Save" at bounding box center [616, 299] width 19 height 12
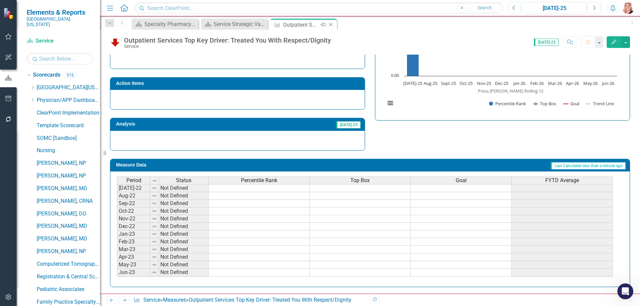
click at [331, 23] on icon "Close" at bounding box center [330, 24] width 7 height 5
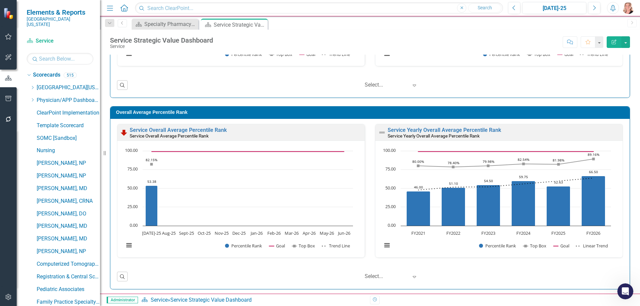
scroll to position [569, 0]
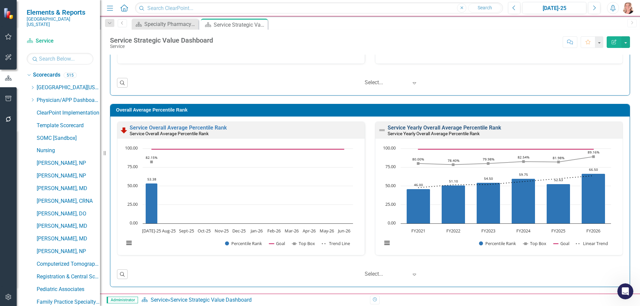
click at [474, 129] on link "Service Yearly Overall Average Percentile Rank" at bounding box center [443, 128] width 113 height 6
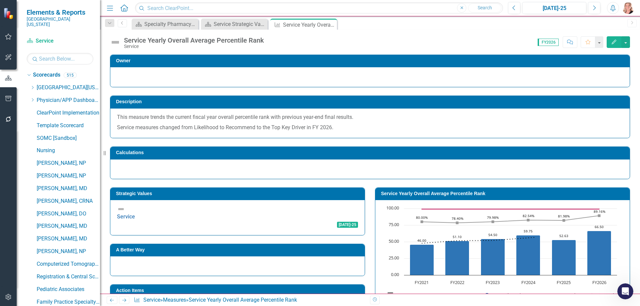
scroll to position [67, 0]
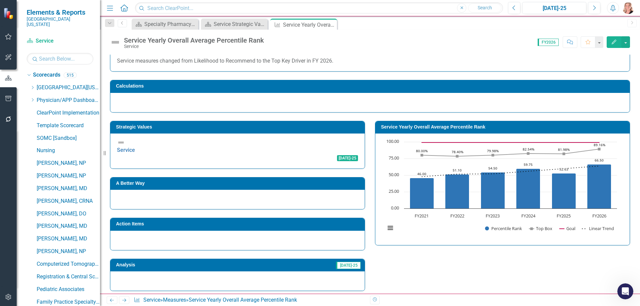
click at [444, 234] on rect "Interactive chart" at bounding box center [501, 189] width 238 height 100
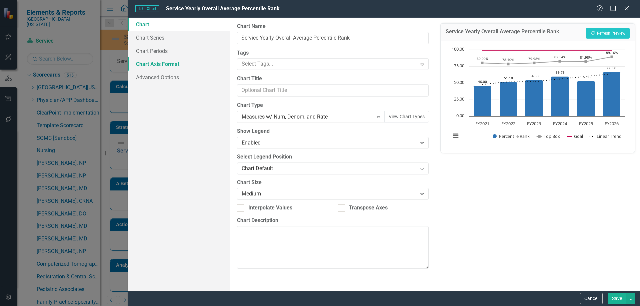
click at [156, 62] on link "Chart Axis Format" at bounding box center [179, 63] width 102 height 13
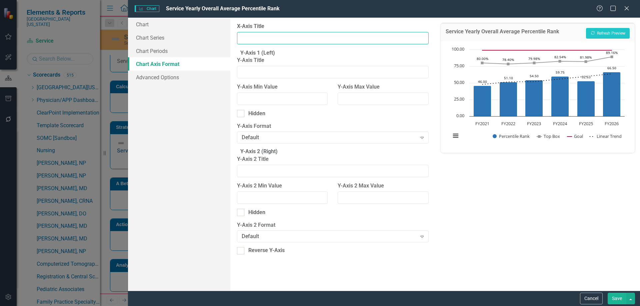
click at [244, 36] on input "X-Axis Title" at bounding box center [332, 38] width 191 height 12
click at [242, 38] on input "FY26 Data Change to Top Key Driver from Likelihood to Recommend" at bounding box center [332, 38] width 191 height 12
click at [410, 38] on input "(FY26 Data Change to Top Key Driver from Likelihood to Recommend" at bounding box center [332, 38] width 191 height 12
type input "(FY26 Data Change to Top Key Driver from Likelihood to Recommend)"
click at [601, 33] on button "Recalculate Refresh Preview" at bounding box center [608, 33] width 44 height 11
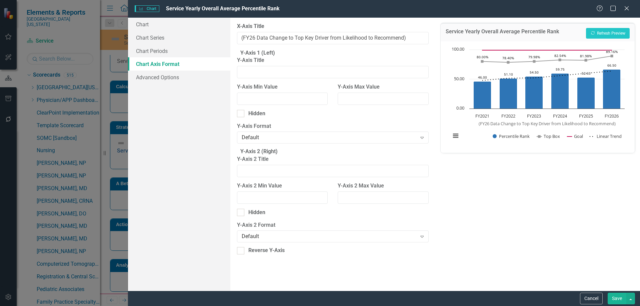
click at [616, 298] on button "Save" at bounding box center [616, 299] width 19 height 12
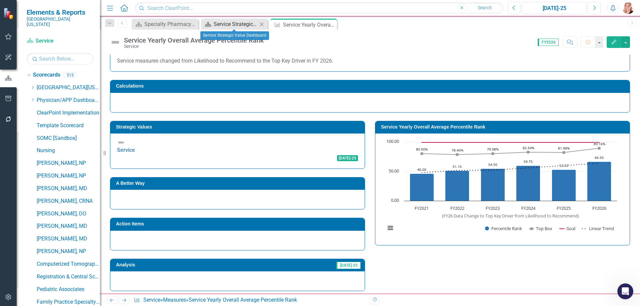
click at [226, 22] on div "Service Strategic Value Dashboard" at bounding box center [236, 24] width 44 height 8
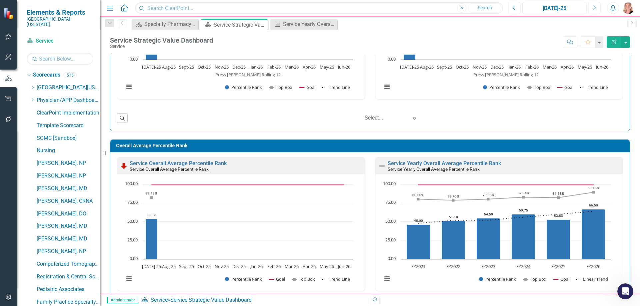
scroll to position [0, 0]
click at [298, 25] on div "Service Yearly Overall Average Percentile Rank" at bounding box center [305, 24] width 44 height 8
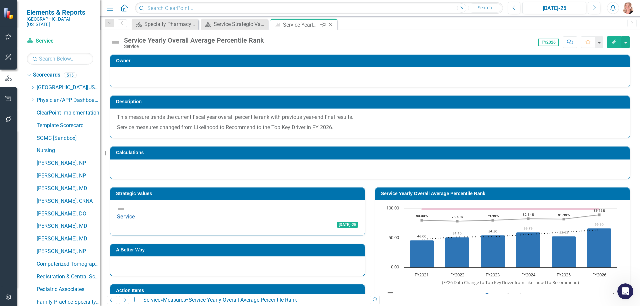
click at [331, 27] on icon "Close" at bounding box center [330, 24] width 7 height 5
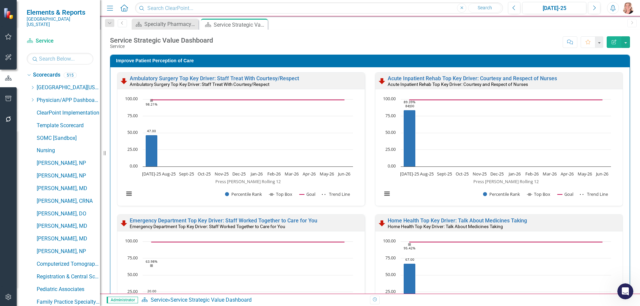
click at [9, 100] on icon "button" at bounding box center [8, 98] width 7 height 5
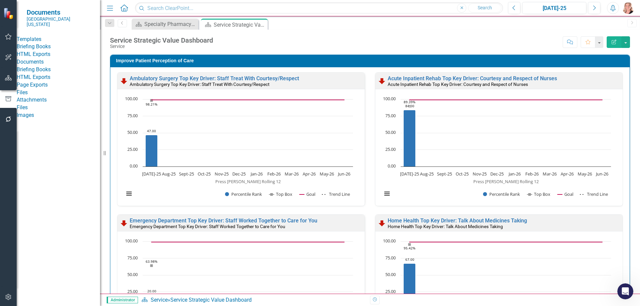
click at [46, 58] on link "HTML Exports" at bounding box center [58, 55] width 83 height 8
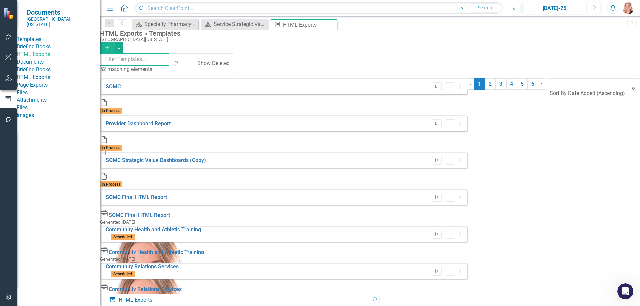
click at [168, 62] on input "text" at bounding box center [135, 59] width 70 height 12
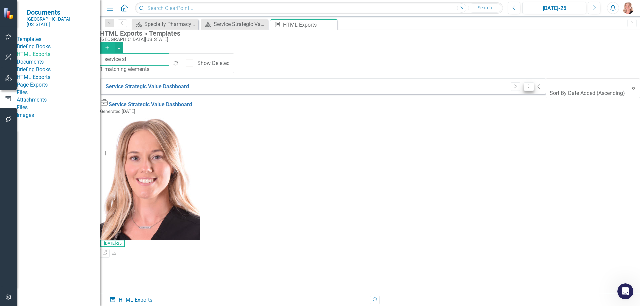
type input "service st"
click at [534, 87] on button "Dropdown Menu" at bounding box center [528, 86] width 10 height 9
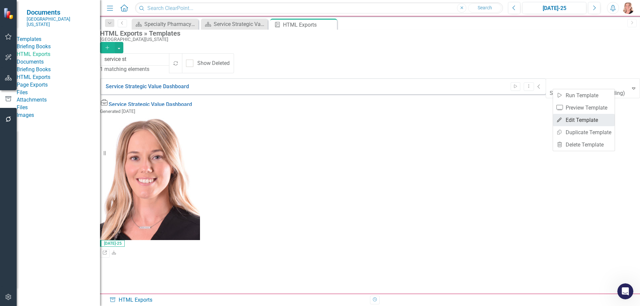
click at [579, 120] on link "Edit Edit Template" at bounding box center [584, 120] width 62 height 12
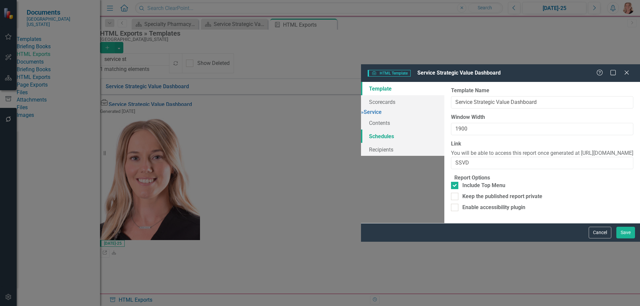
click at [361, 130] on link "Schedules" at bounding box center [402, 136] width 83 height 13
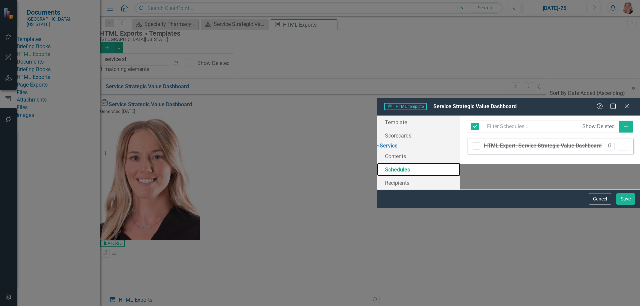
checkbox input "false"
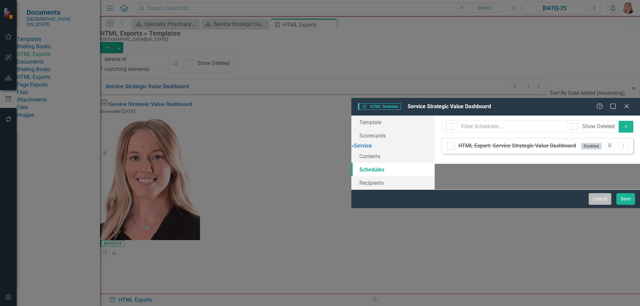
click at [599, 205] on button "Cancel" at bounding box center [599, 199] width 23 height 12
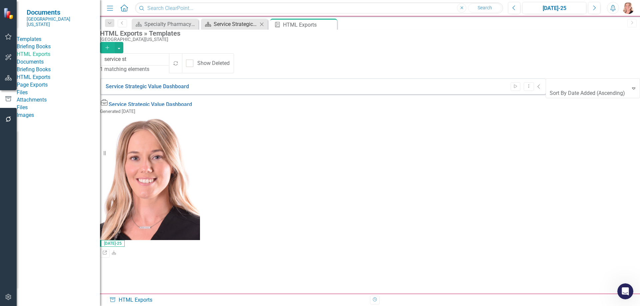
click at [225, 24] on div "Service Strategic Value Dashboard" at bounding box center [236, 24] width 44 height 8
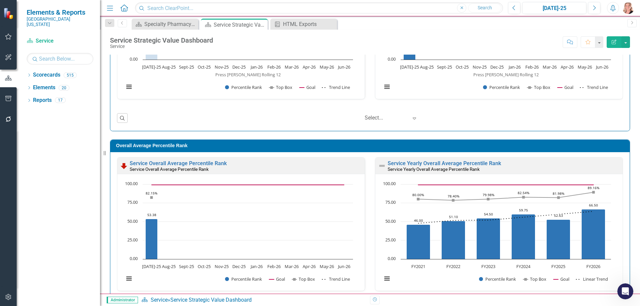
scroll to position [569, 0]
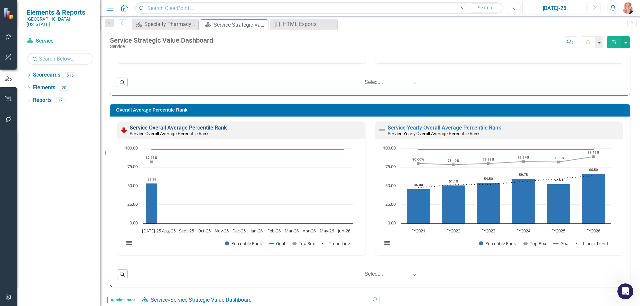
click at [174, 128] on link "Service Overall Average Percentile Rank" at bounding box center [178, 128] width 97 height 6
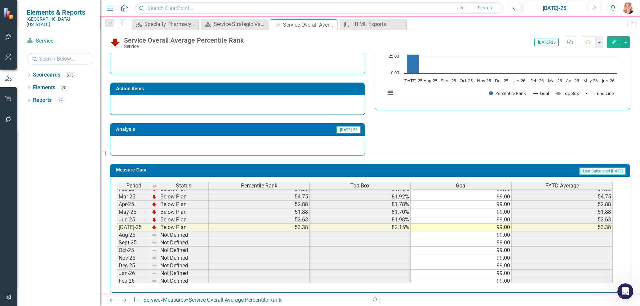
scroll to position [209, 0]
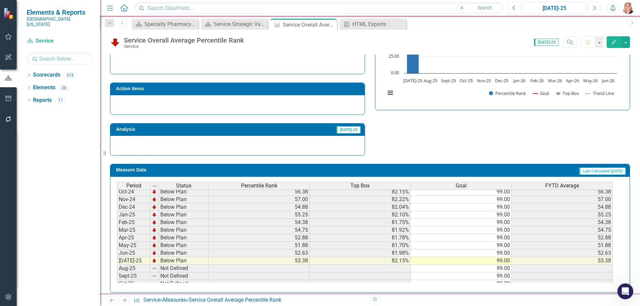
click at [293, 182] on div "Percentile Rank" at bounding box center [259, 185] width 101 height 7
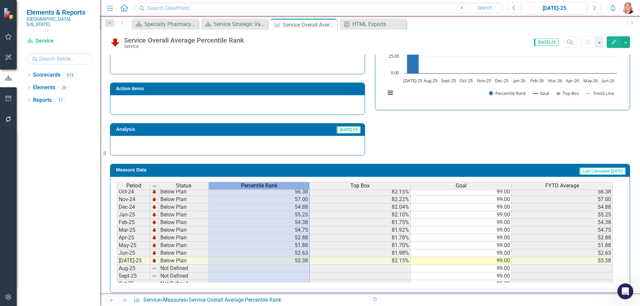
click at [293, 182] on div "Percentile Rank" at bounding box center [259, 185] width 101 height 7
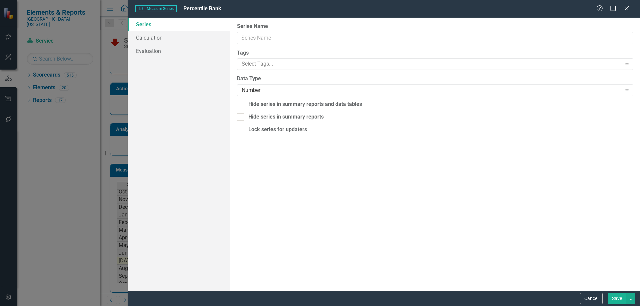
type input "Percentile Rank"
click at [151, 37] on link "Calculation" at bounding box center [179, 37] width 102 height 13
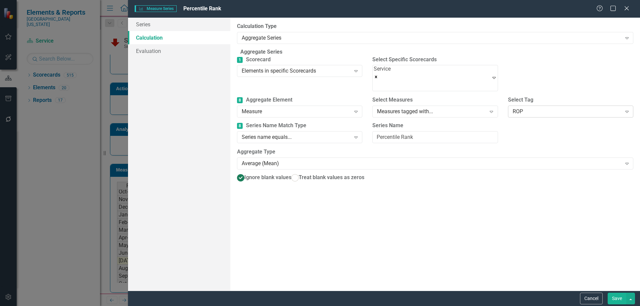
click at [571, 114] on div "ROP" at bounding box center [566, 112] width 109 height 8
click at [430, 112] on div "Measures tagged with..." at bounding box center [431, 112] width 109 height 8
click at [617, 302] on button "Save" at bounding box center [616, 299] width 19 height 12
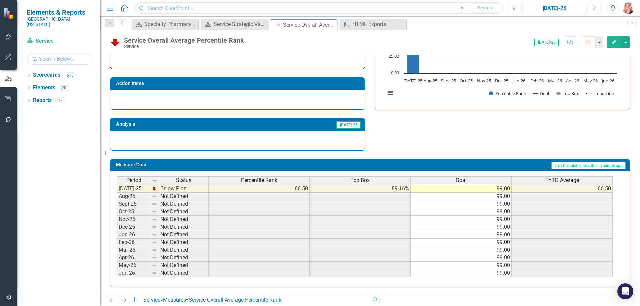
scroll to position [176, 0]
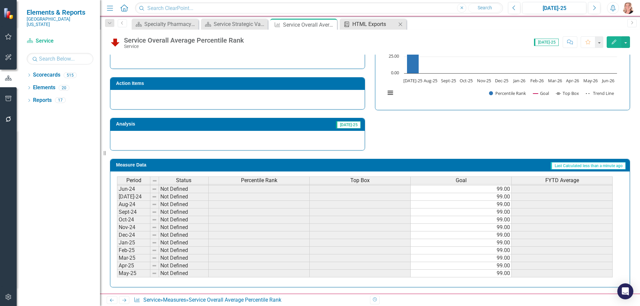
click at [370, 27] on div "HTML Exports" at bounding box center [374, 24] width 44 height 8
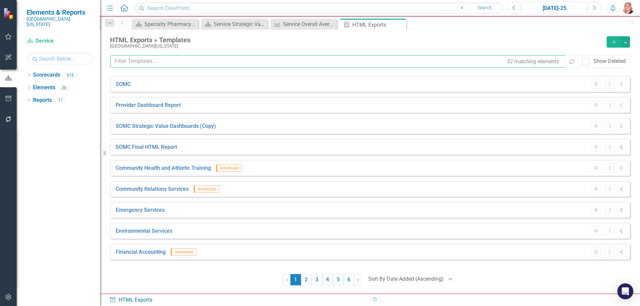
click at [191, 60] on input "text" at bounding box center [337, 61] width 455 height 12
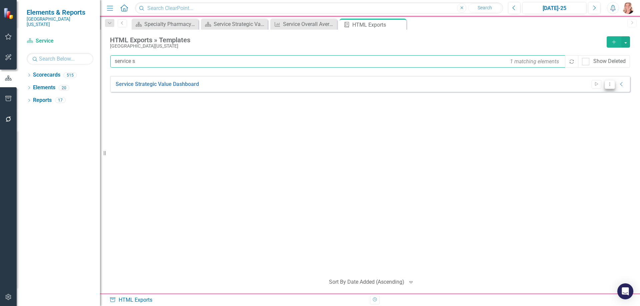
type input "service s"
click at [608, 87] on button "Dropdown Menu" at bounding box center [609, 84] width 10 height 9
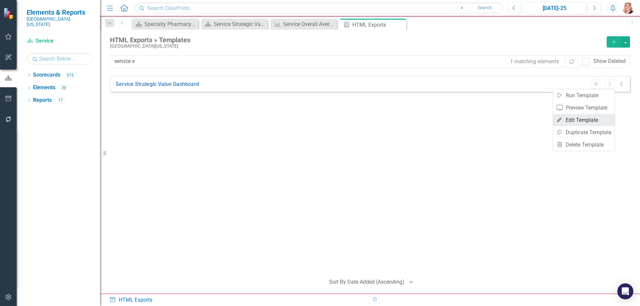
click at [585, 123] on link "Edit Edit Template" at bounding box center [584, 120] width 62 height 12
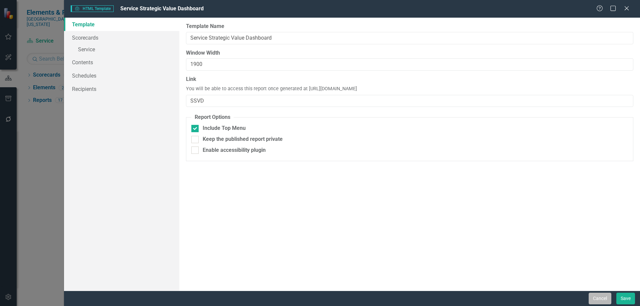
click at [597, 299] on button "Cancel" at bounding box center [599, 299] width 23 height 12
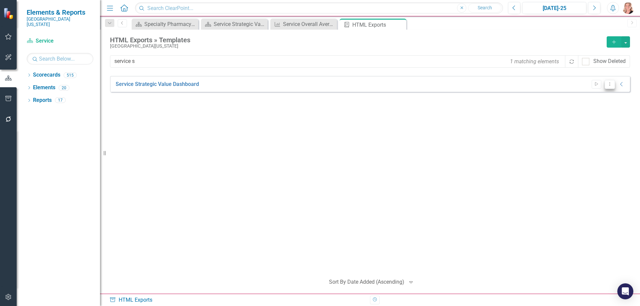
click at [607, 86] on icon "Dropdown Menu" at bounding box center [610, 84] width 6 height 4
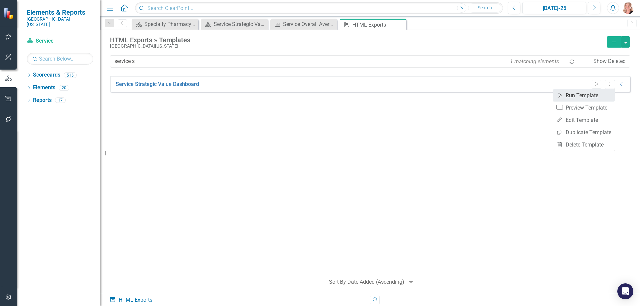
click at [599, 93] on link "Start Run Template" at bounding box center [584, 95] width 62 height 12
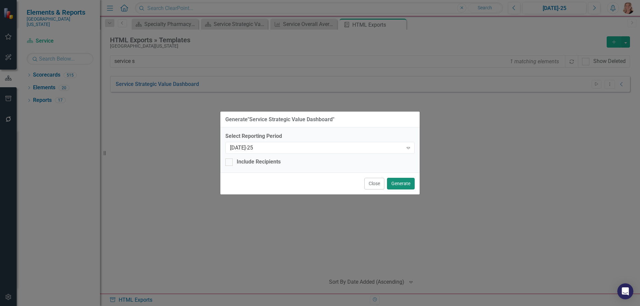
click at [408, 186] on button "Generate" at bounding box center [401, 184] width 28 height 12
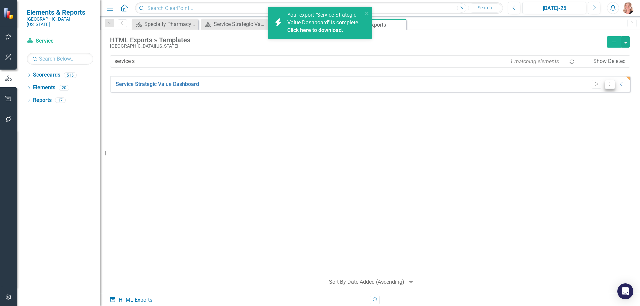
click at [610, 84] on icon at bounding box center [609, 83] width 1 height 3
click at [589, 119] on link "Edit Edit Template" at bounding box center [584, 120] width 62 height 12
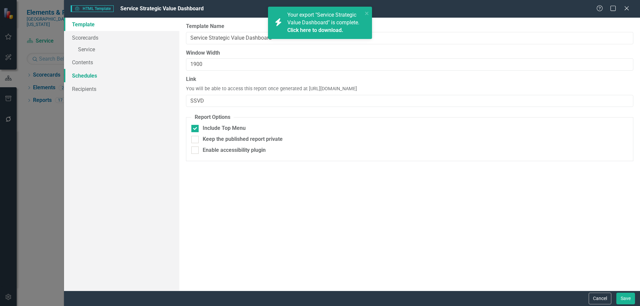
click at [98, 76] on link "Schedules" at bounding box center [121, 75] width 115 height 13
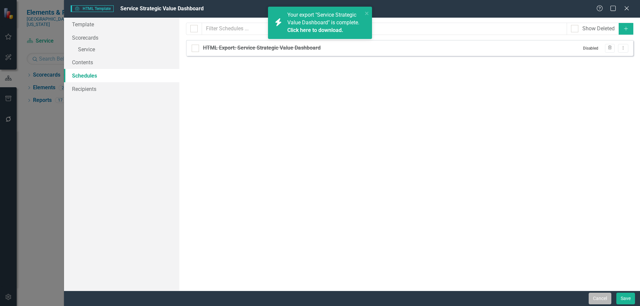
click at [600, 301] on button "Cancel" at bounding box center [599, 299] width 23 height 12
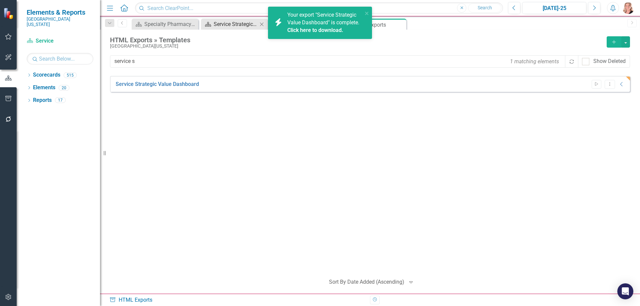
click at [227, 23] on div "Service Strategic Value Dashboard" at bounding box center [236, 24] width 44 height 8
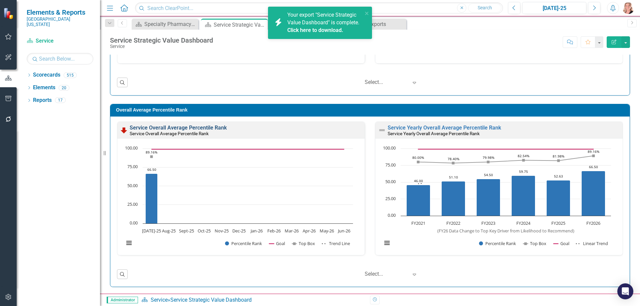
scroll to position [0, 0]
click at [211, 125] on link "Service Overall Average Percentile Rank" at bounding box center [178, 127] width 97 height 6
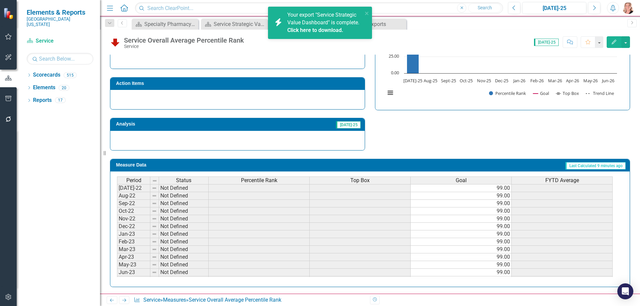
scroll to position [33, 0]
click at [260, 178] on span "Percentile Rank" at bounding box center [259, 181] width 36 height 6
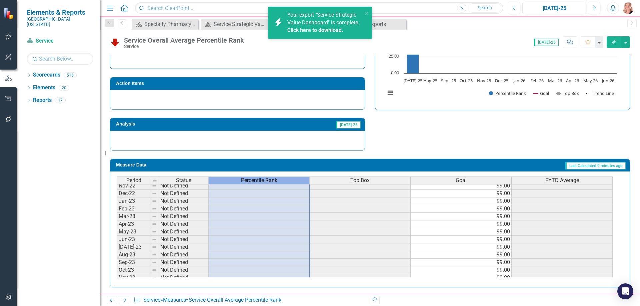
click at [260, 178] on span "Percentile Rank" at bounding box center [259, 181] width 36 height 6
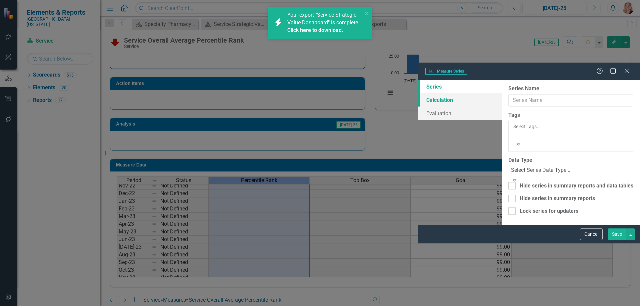
type input "Percentile Rank"
click at [418, 93] on link "Calculation" at bounding box center [459, 99] width 83 height 13
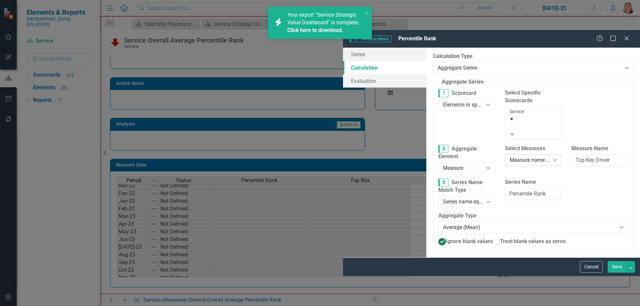
click at [549, 155] on div "Expand" at bounding box center [555, 160] width 12 height 11
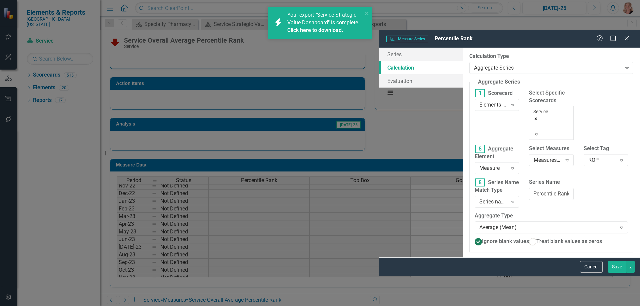
click at [620, 273] on button "Save" at bounding box center [616, 267] width 19 height 12
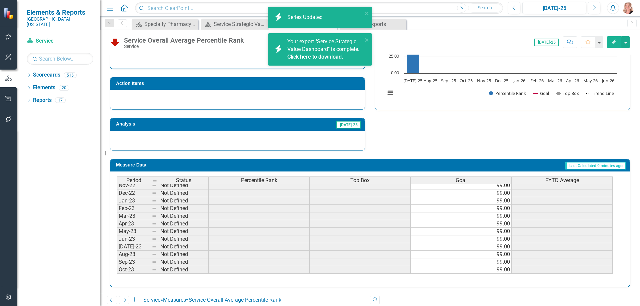
click at [353, 183] on span "Top Box" at bounding box center [359, 181] width 19 height 6
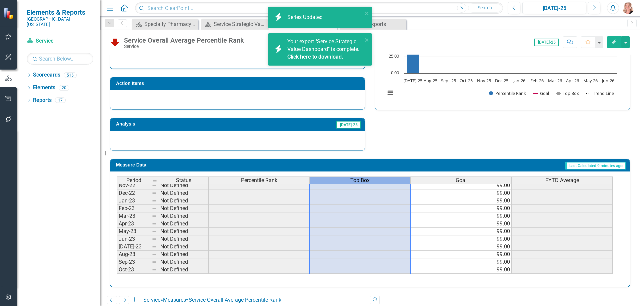
scroll to position [0, 0]
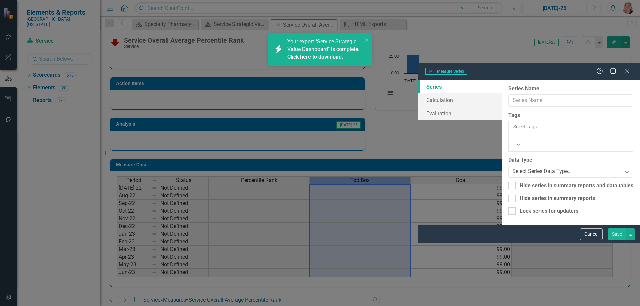
type input "Top Box"
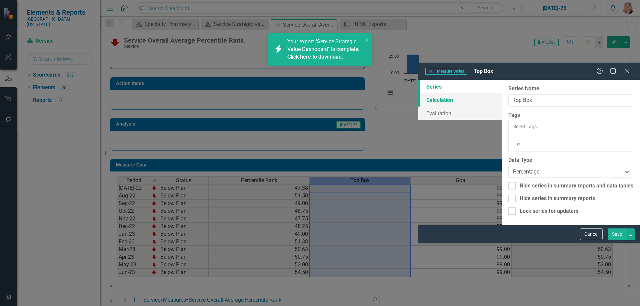
click at [418, 93] on link "Calculation" at bounding box center [459, 99] width 83 height 13
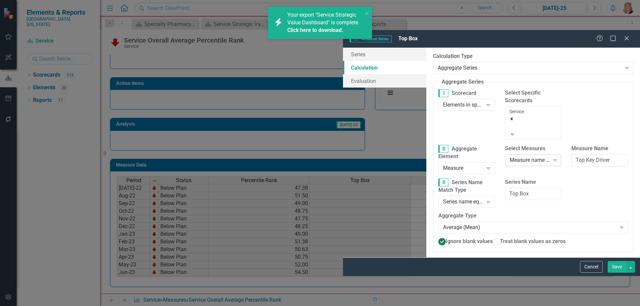
click at [509, 157] on div "Measure name contains..." at bounding box center [529, 161] width 40 height 8
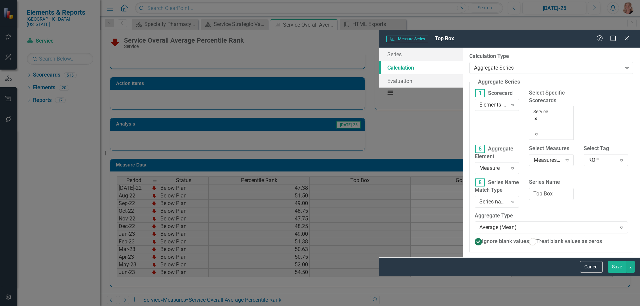
click at [618, 273] on button "Save" at bounding box center [616, 267] width 19 height 12
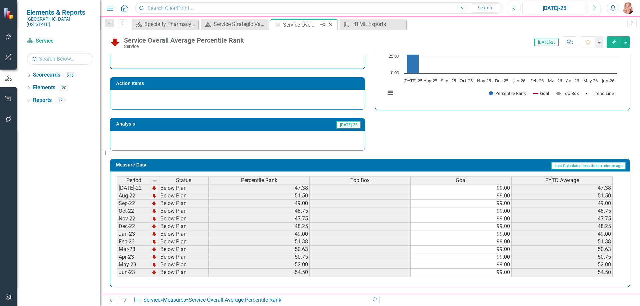
click at [330, 24] on icon at bounding box center [331, 25] width 4 height 4
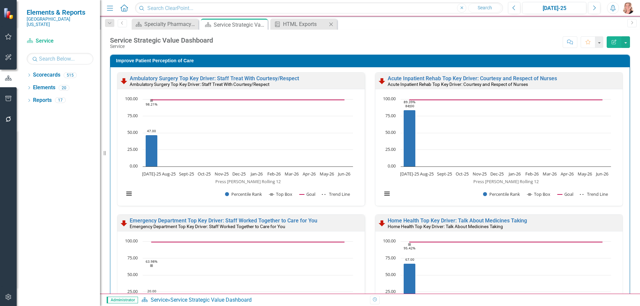
click at [331, 26] on icon "Close" at bounding box center [330, 24] width 7 height 5
click at [262, 24] on icon at bounding box center [261, 25] width 4 height 4
